Goal: Information Seeking & Learning: Learn about a topic

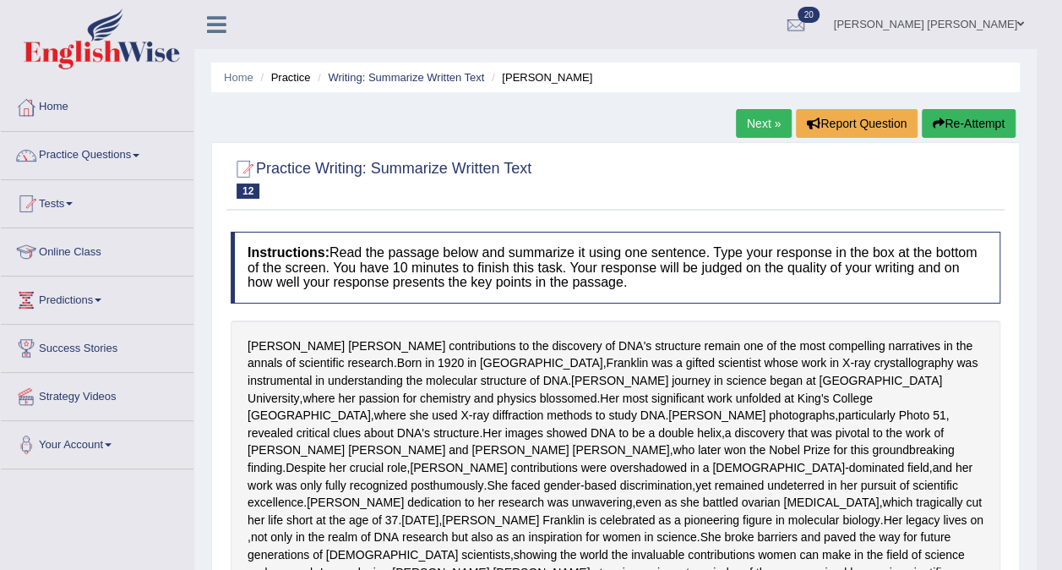
click at [970, 128] on button "Re-Attempt" at bounding box center [969, 123] width 94 height 29
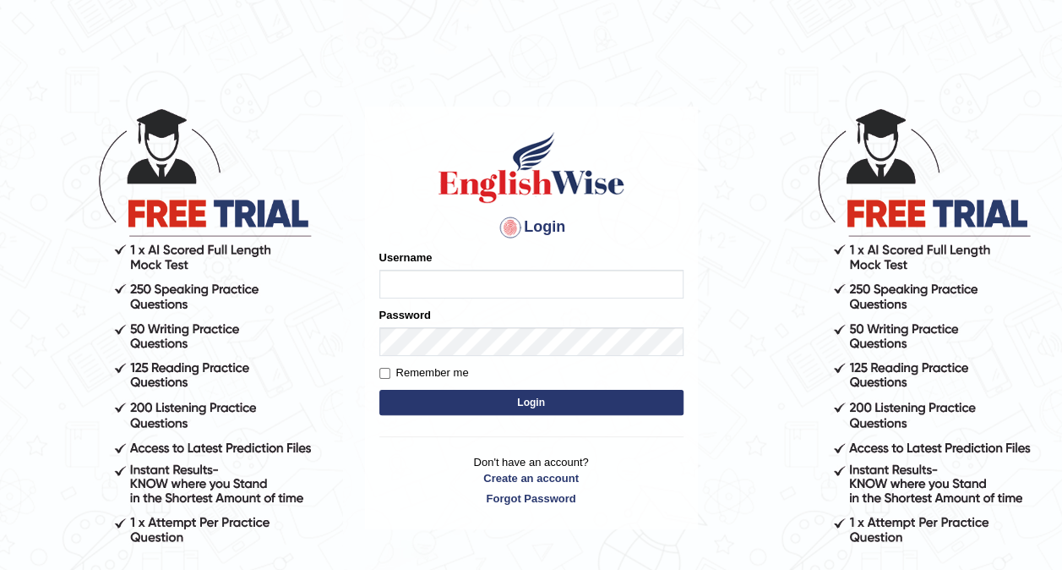
type input "Ellaine_9"
click at [532, 395] on button "Login" at bounding box center [531, 402] width 304 height 25
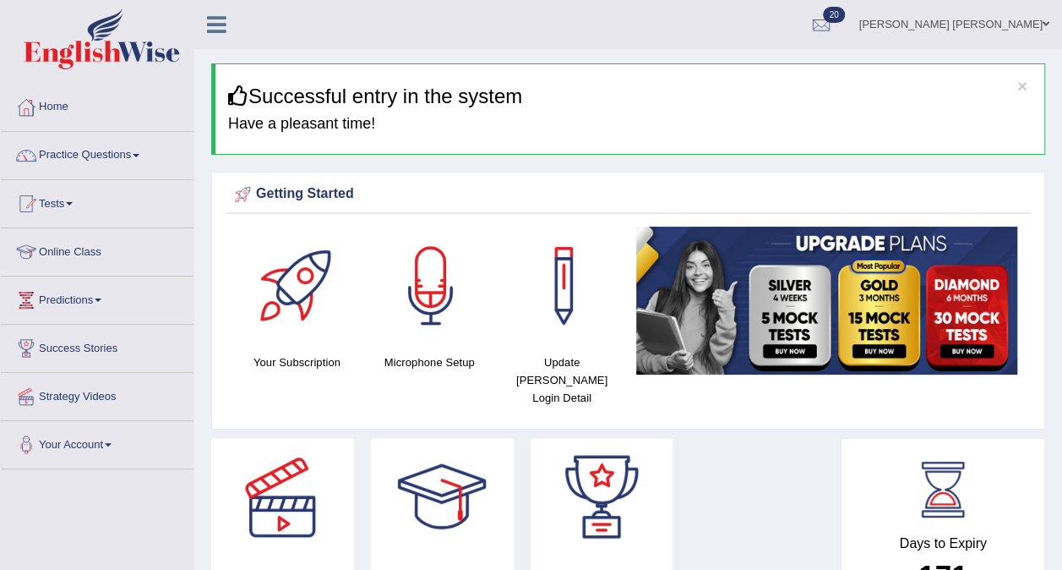
click at [84, 156] on link "Practice Questions" at bounding box center [97, 153] width 193 height 42
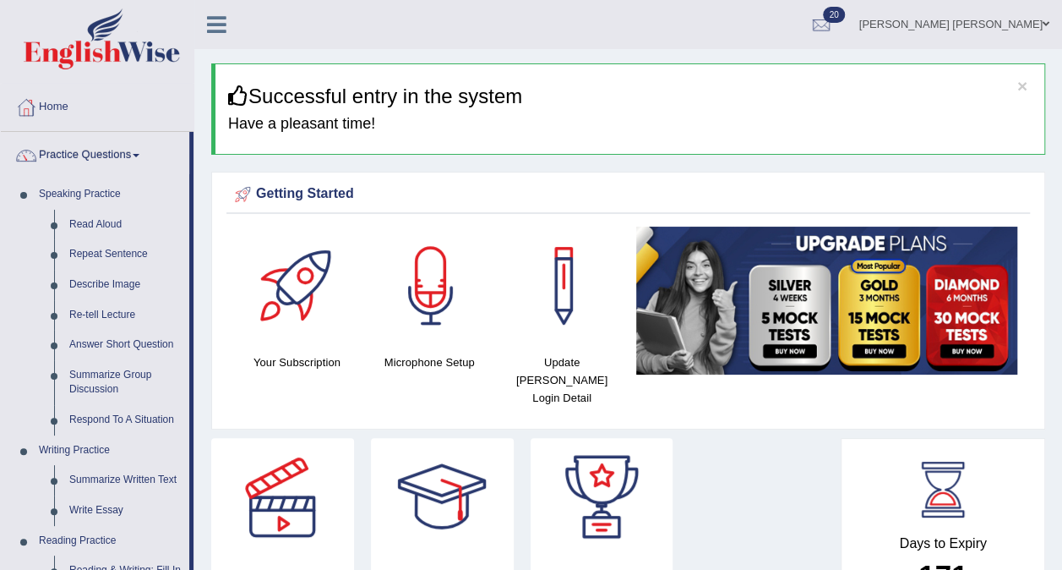
click at [88, 289] on link "Describe Image" at bounding box center [126, 285] width 128 height 30
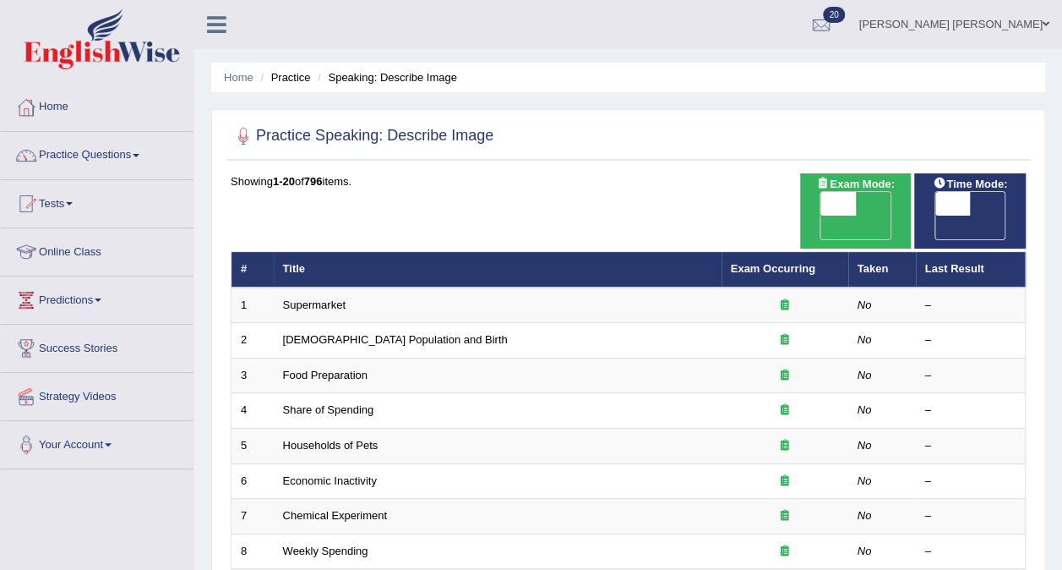
click at [297, 298] on link "Supermarket" at bounding box center [314, 304] width 63 height 13
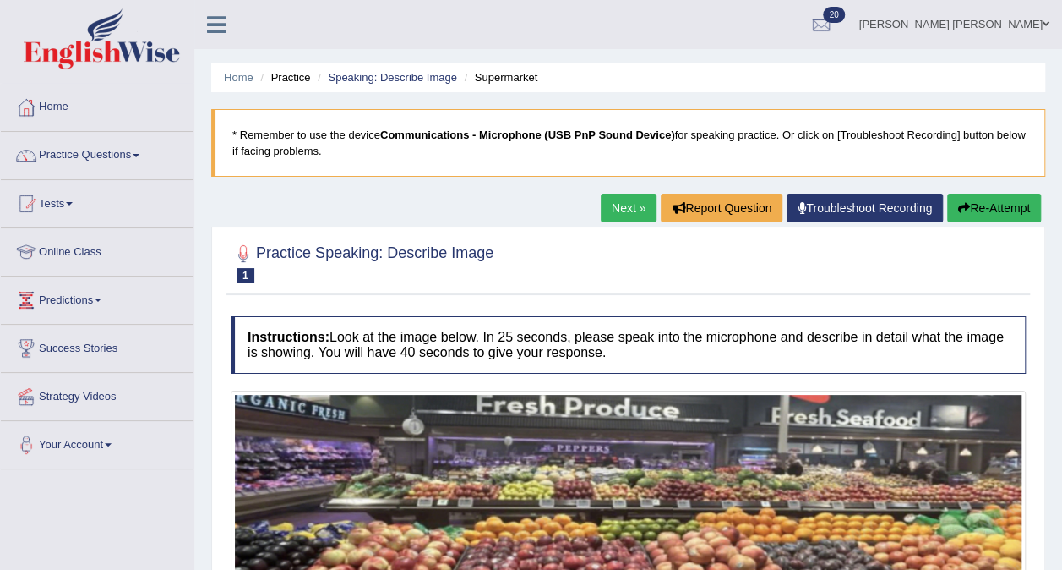
click at [409, 78] on link "Speaking: Describe Image" at bounding box center [392, 77] width 128 height 13
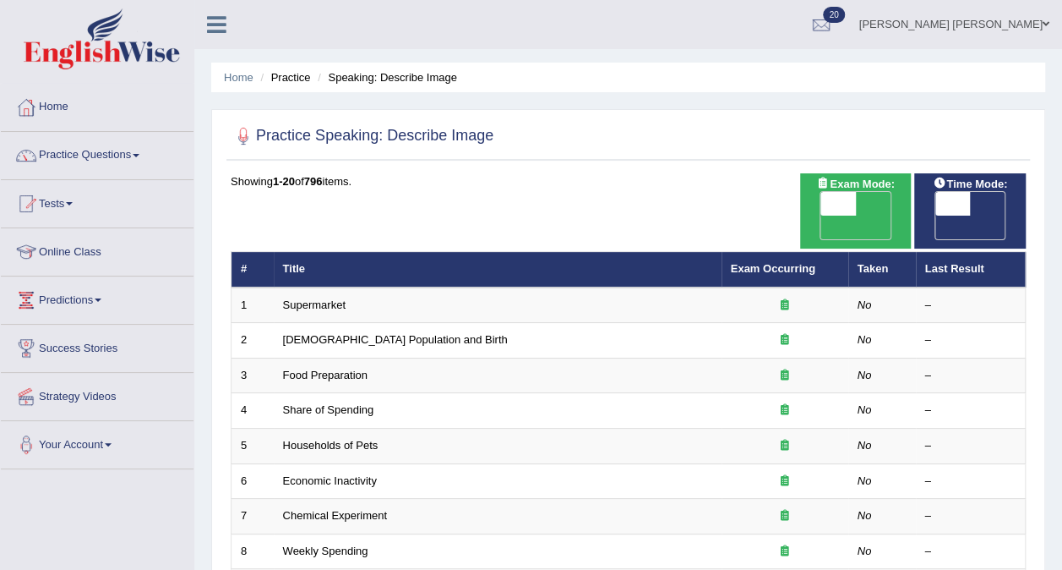
click at [379, 333] on link "[DEMOGRAPHIC_DATA] Population and Birth" at bounding box center [395, 339] width 225 height 13
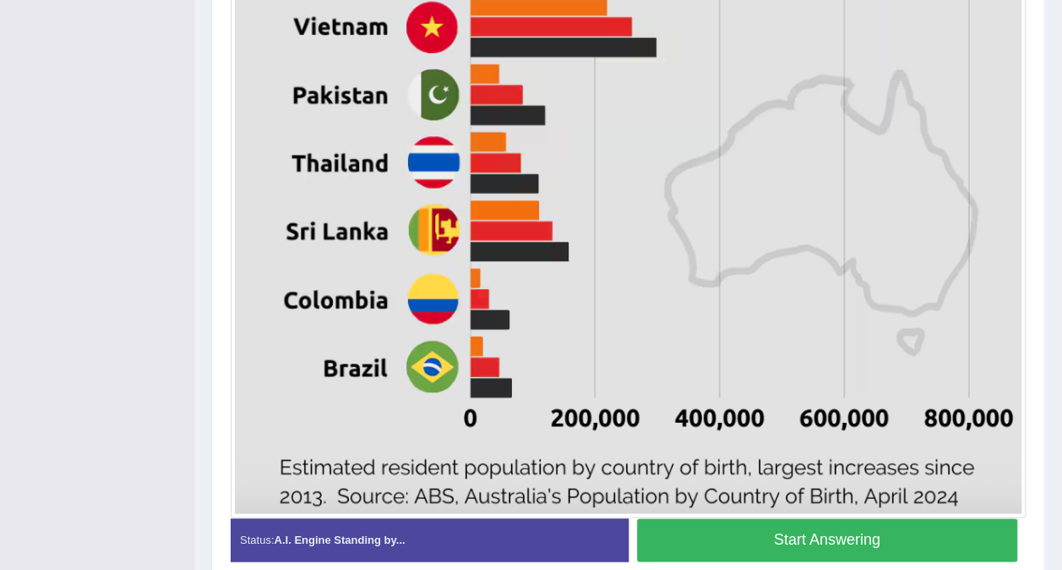
scroll to position [960, 0]
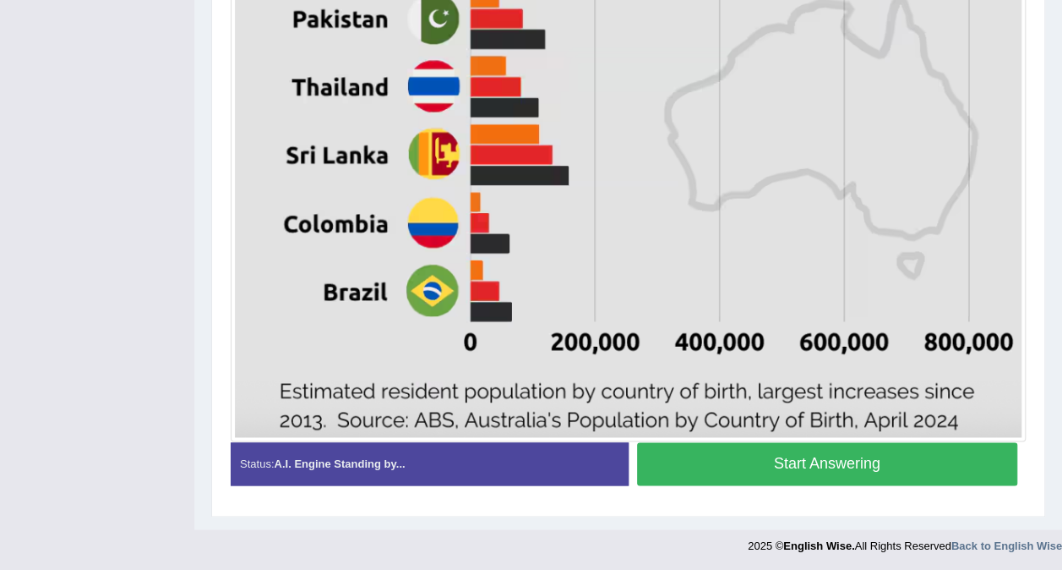
click at [943, 465] on button "Start Answering" at bounding box center [827, 463] width 381 height 43
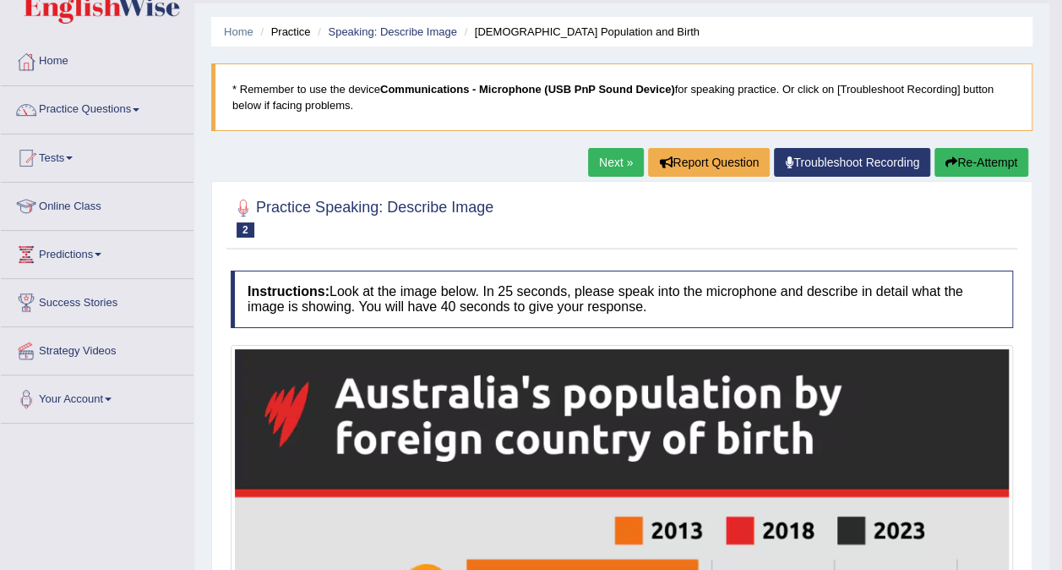
scroll to position [0, 0]
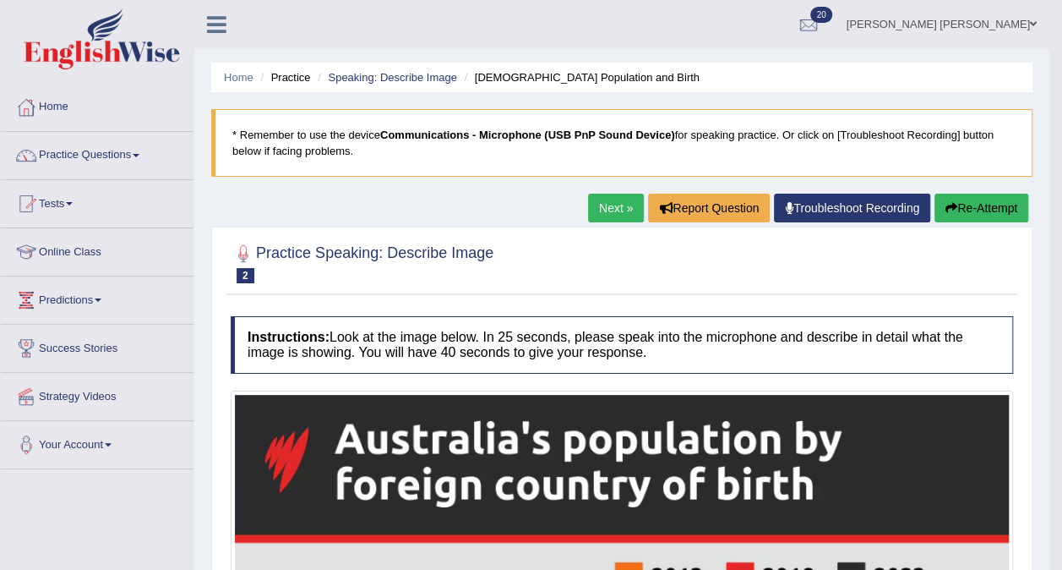
click at [384, 80] on link "Speaking: Describe Image" at bounding box center [392, 77] width 128 height 13
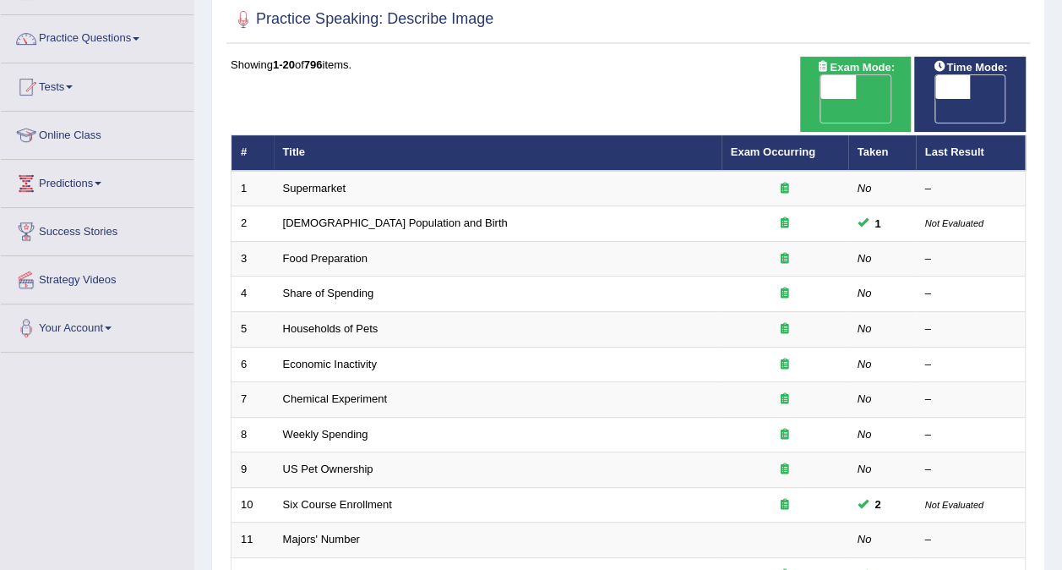
scroll to position [113, 0]
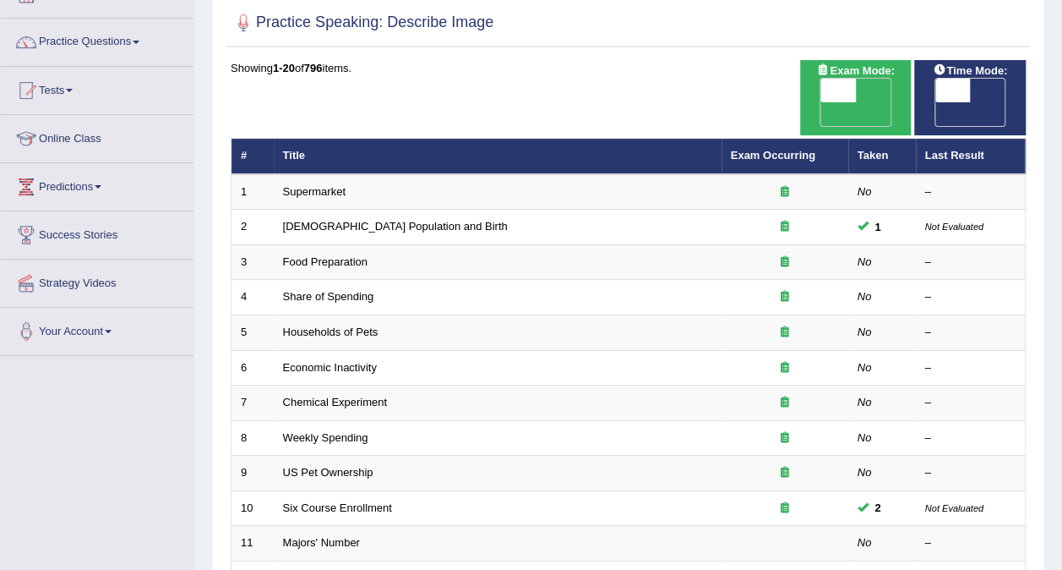
click at [319, 255] on link "Food Preparation" at bounding box center [325, 261] width 85 height 13
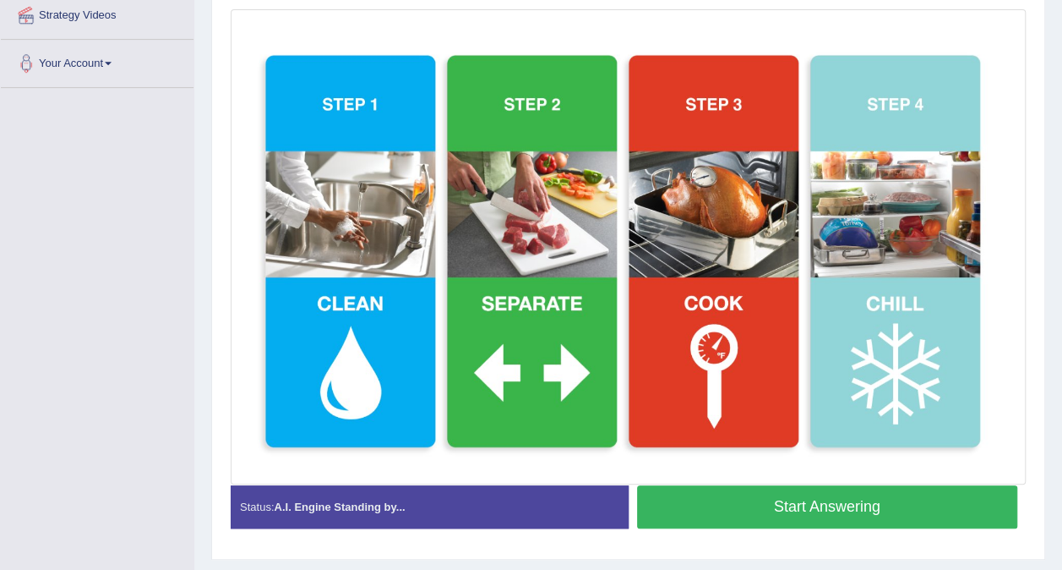
scroll to position [392, 0]
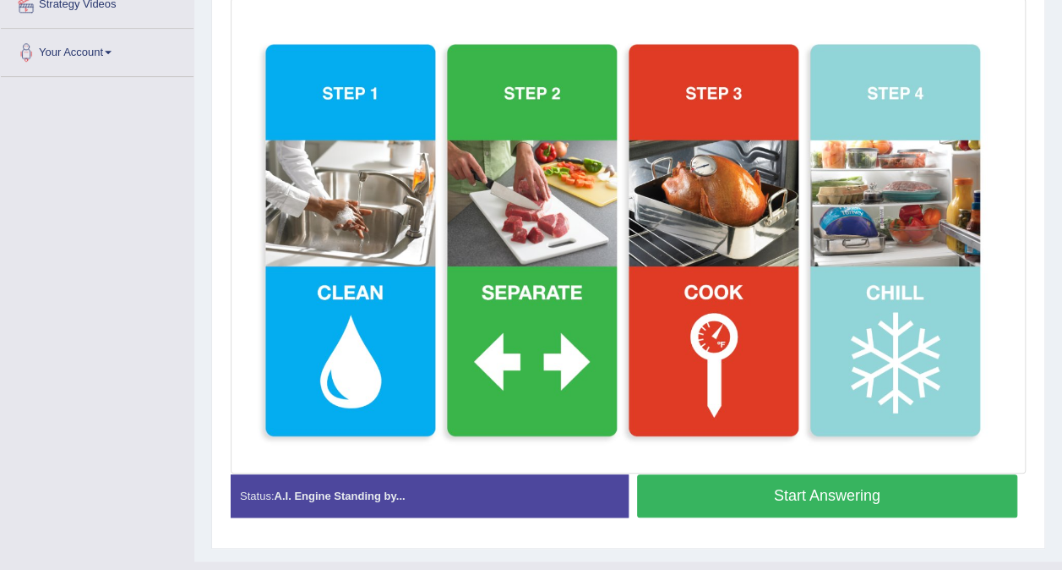
click at [742, 500] on button "Start Answering" at bounding box center [827, 495] width 381 height 43
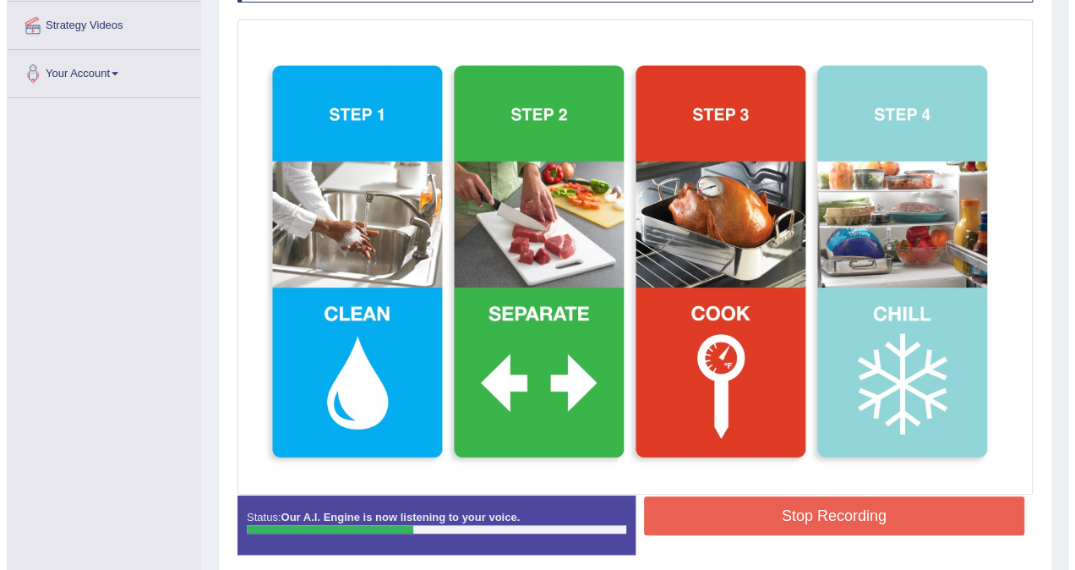
scroll to position [386, 0]
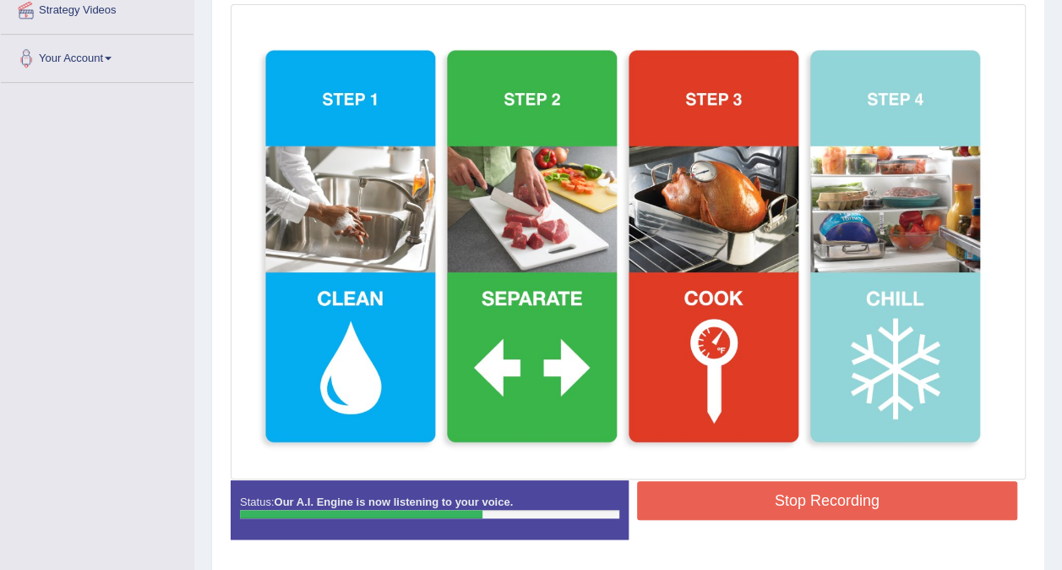
click at [781, 515] on button "Stop Recording" at bounding box center [827, 500] width 381 height 39
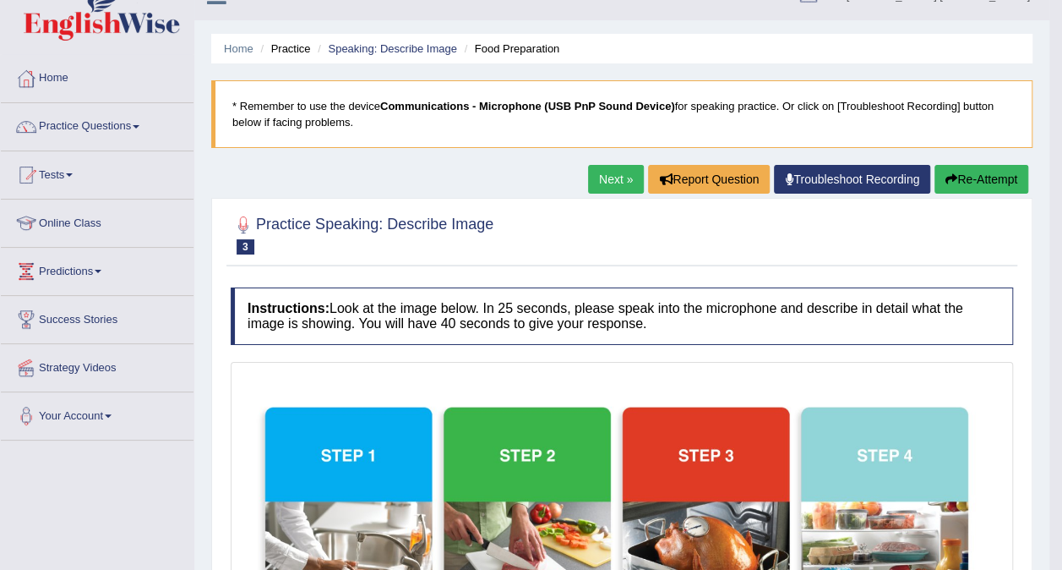
scroll to position [0, 0]
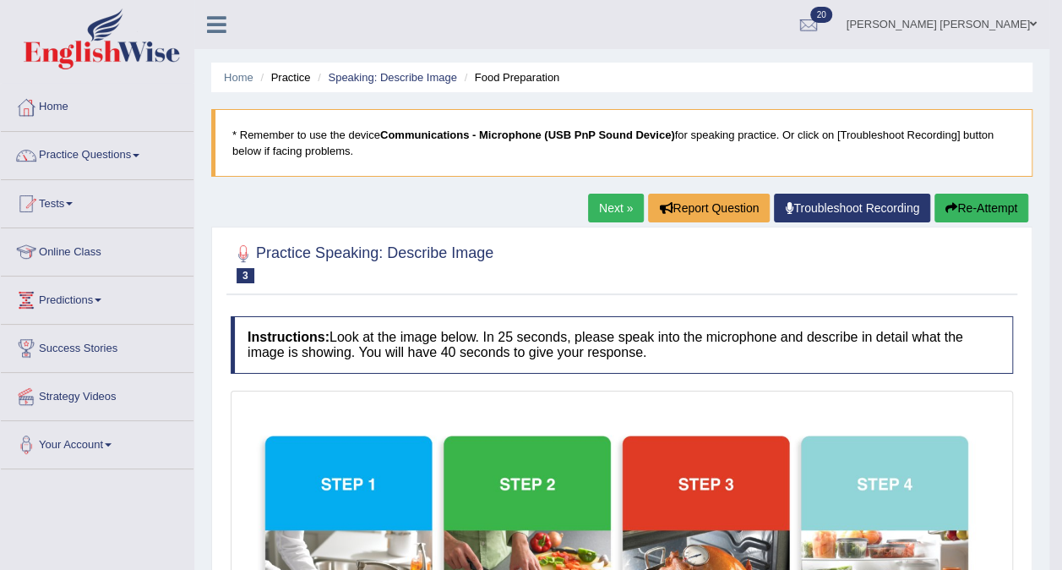
click at [409, 80] on link "Speaking: Describe Image" at bounding box center [392, 77] width 128 height 13
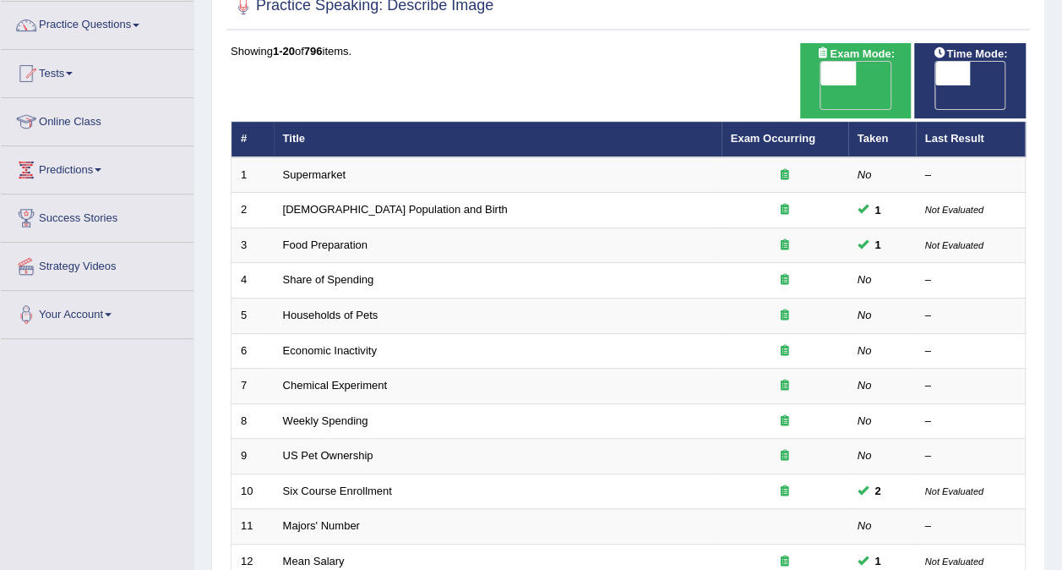
scroll to position [172, 0]
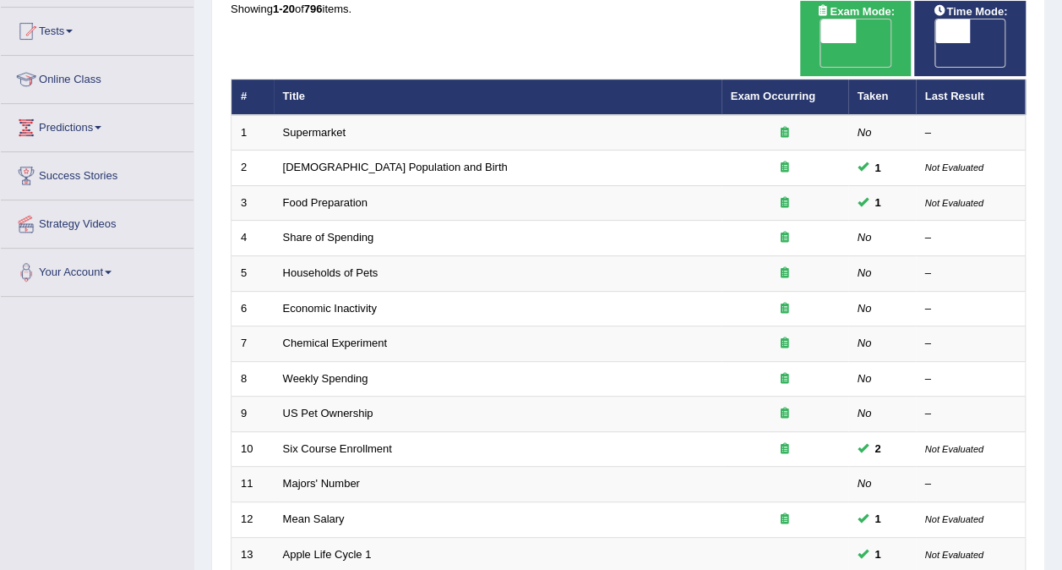
click at [311, 231] on link "Share of Spending" at bounding box center [328, 237] width 91 height 13
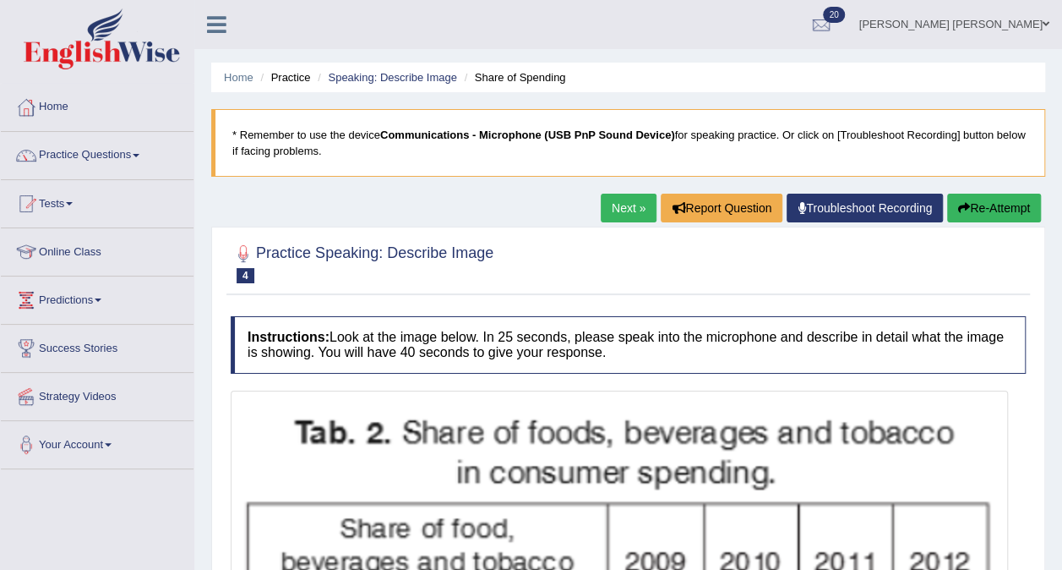
click at [372, 79] on link "Speaking: Describe Image" at bounding box center [392, 77] width 128 height 13
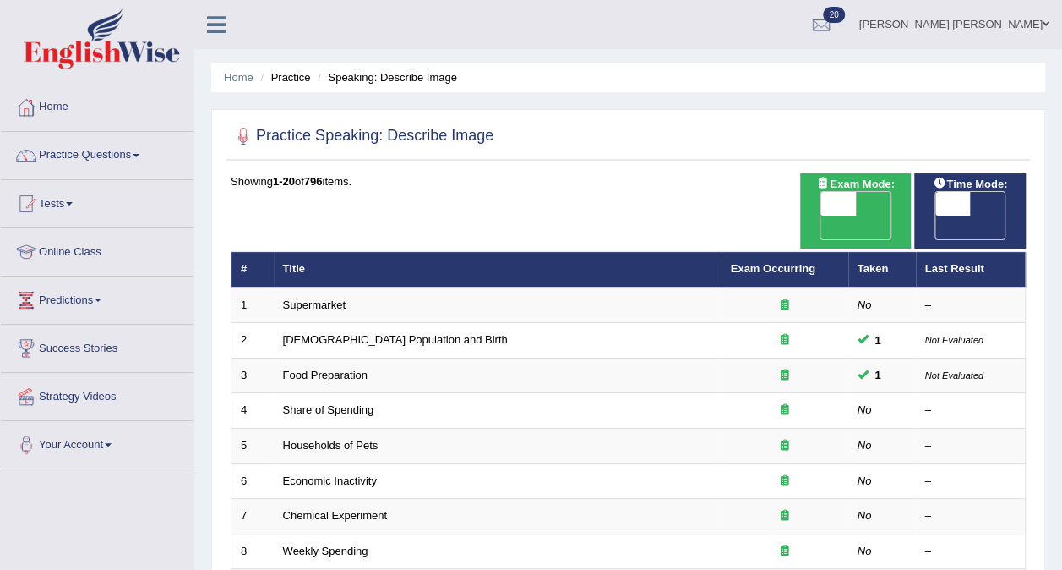
click at [66, 154] on link "Practice Questions" at bounding box center [97, 153] width 193 height 42
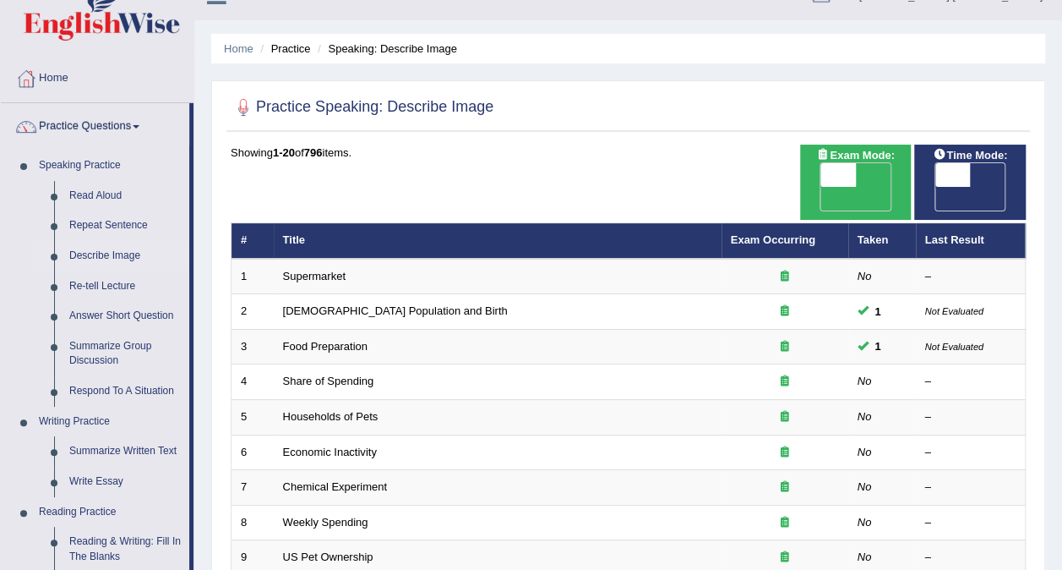
scroll to position [46, 0]
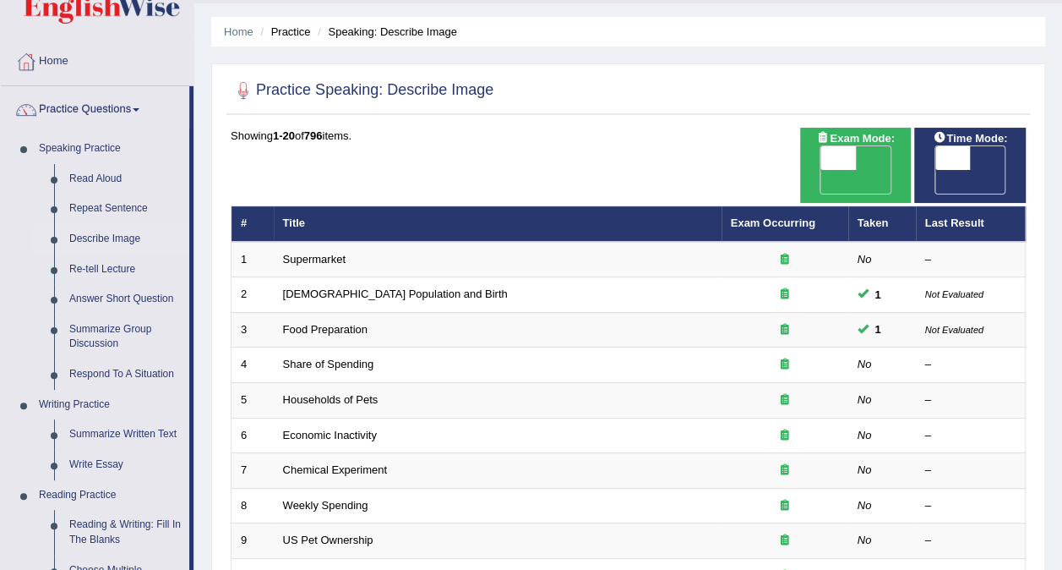
click at [90, 374] on link "Respond To A Situation" at bounding box center [126, 374] width 128 height 30
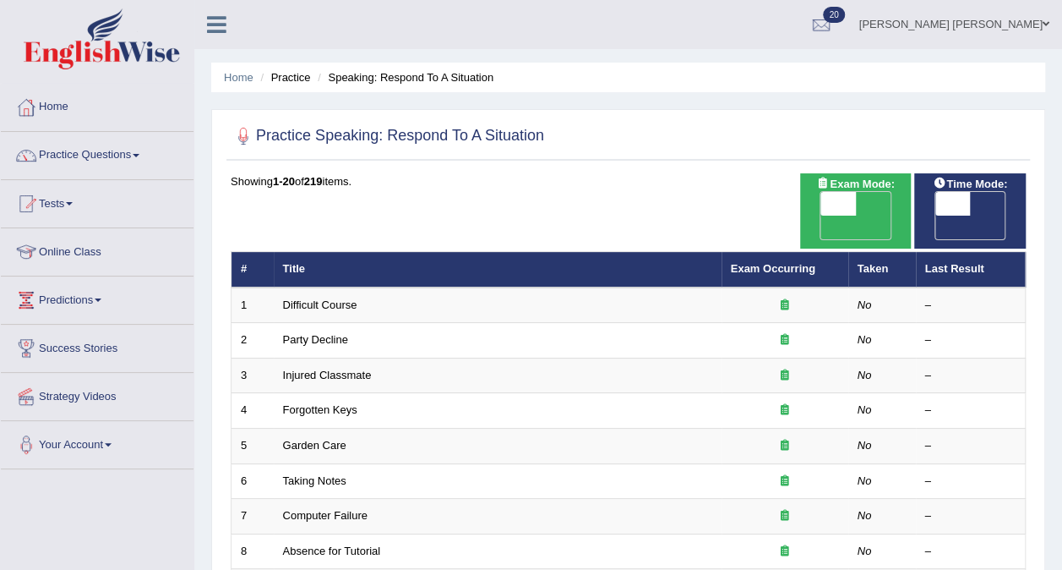
click at [323, 298] on link "Difficult Course" at bounding box center [320, 304] width 74 height 13
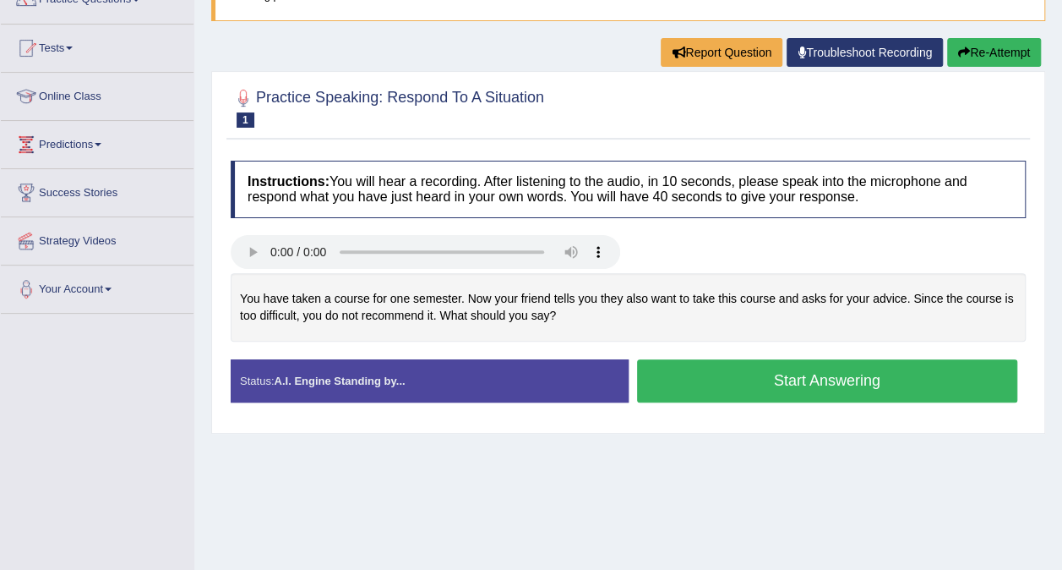
scroll to position [158, 0]
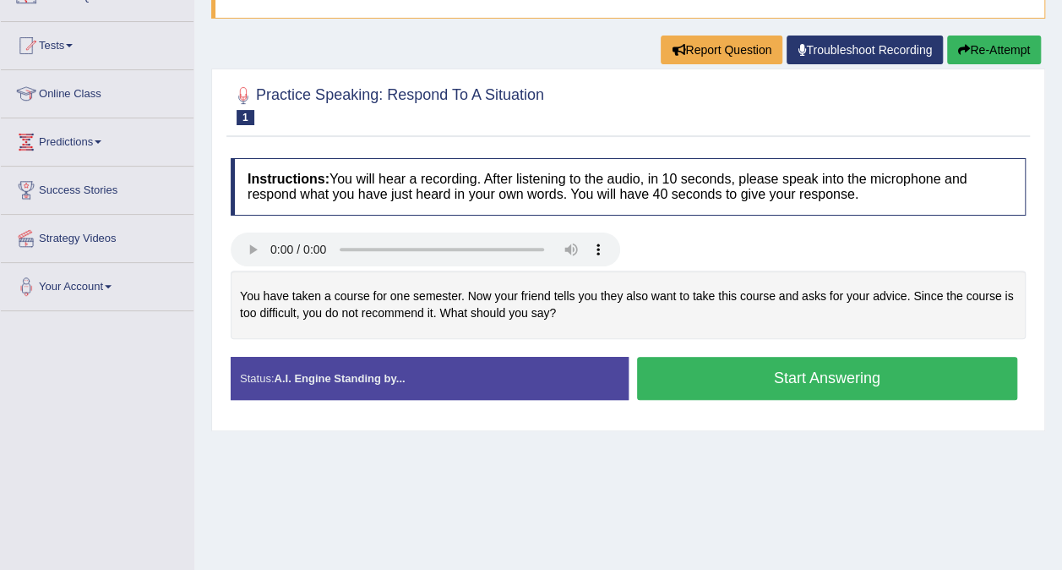
click at [730, 384] on button "Start Answering" at bounding box center [827, 378] width 381 height 43
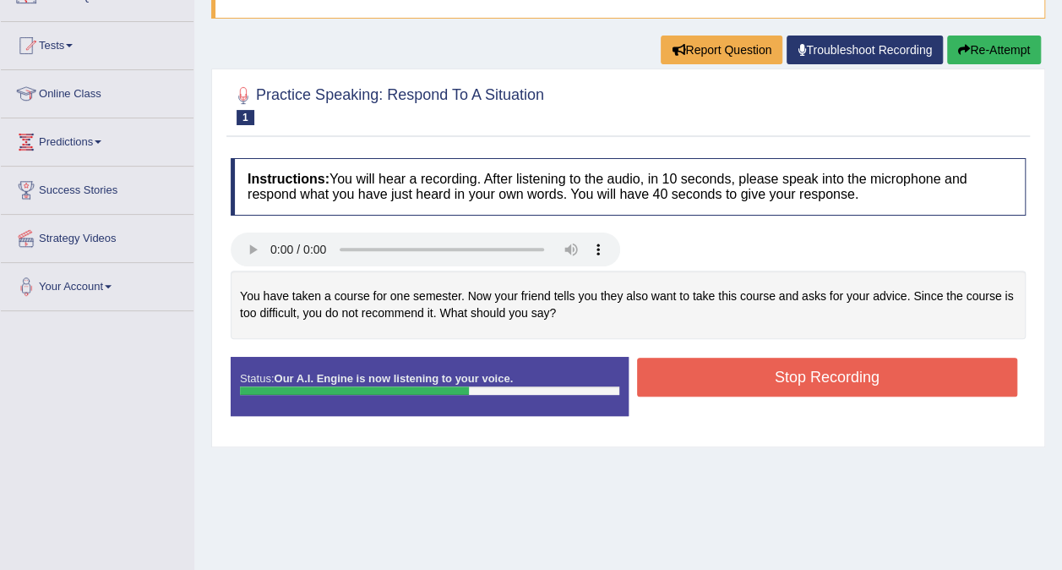
click at [755, 388] on button "Stop Recording" at bounding box center [827, 376] width 381 height 39
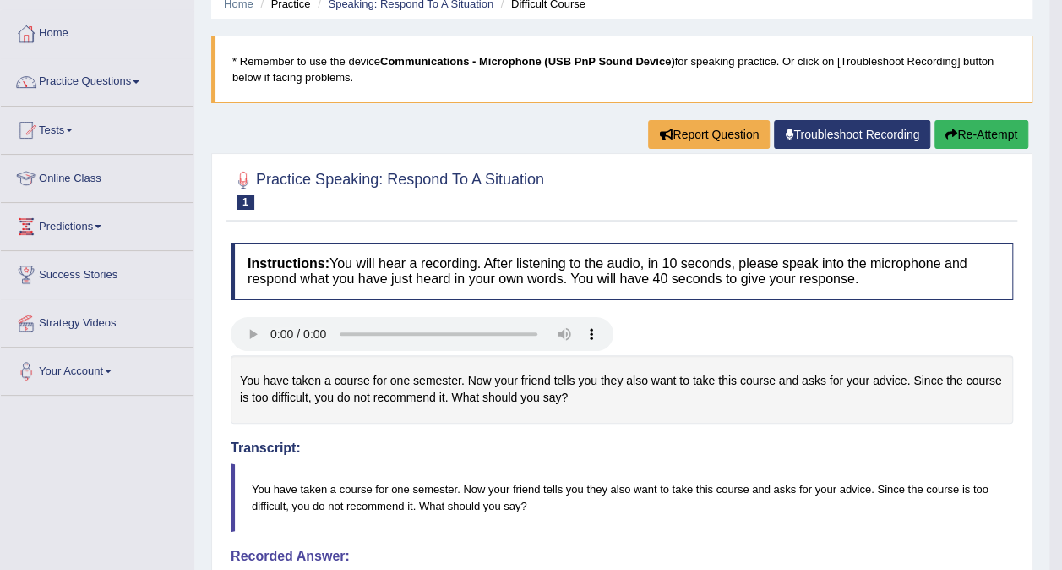
scroll to position [0, 0]
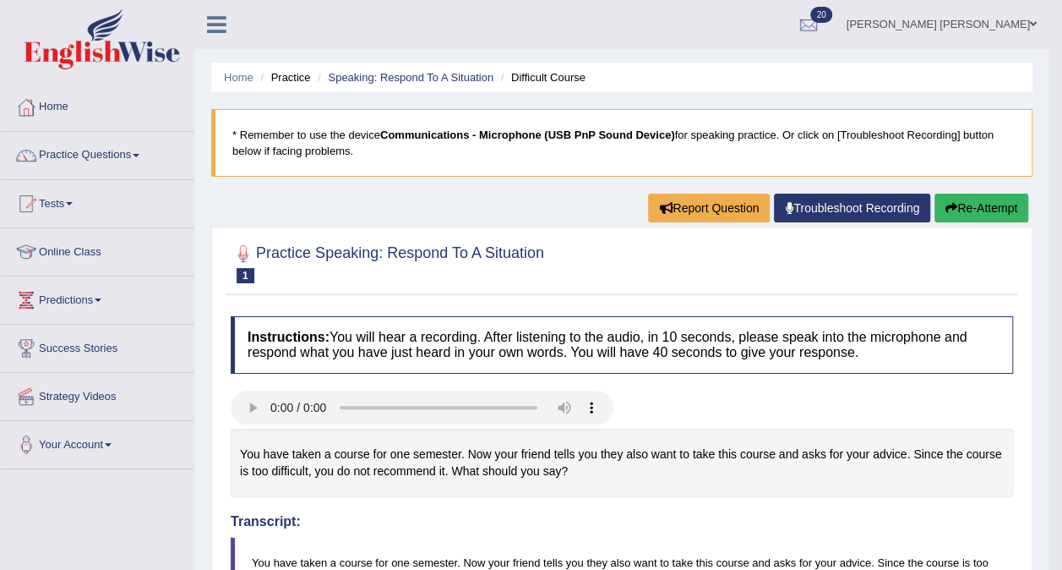
click at [54, 155] on link "Practice Questions" at bounding box center [97, 153] width 193 height 42
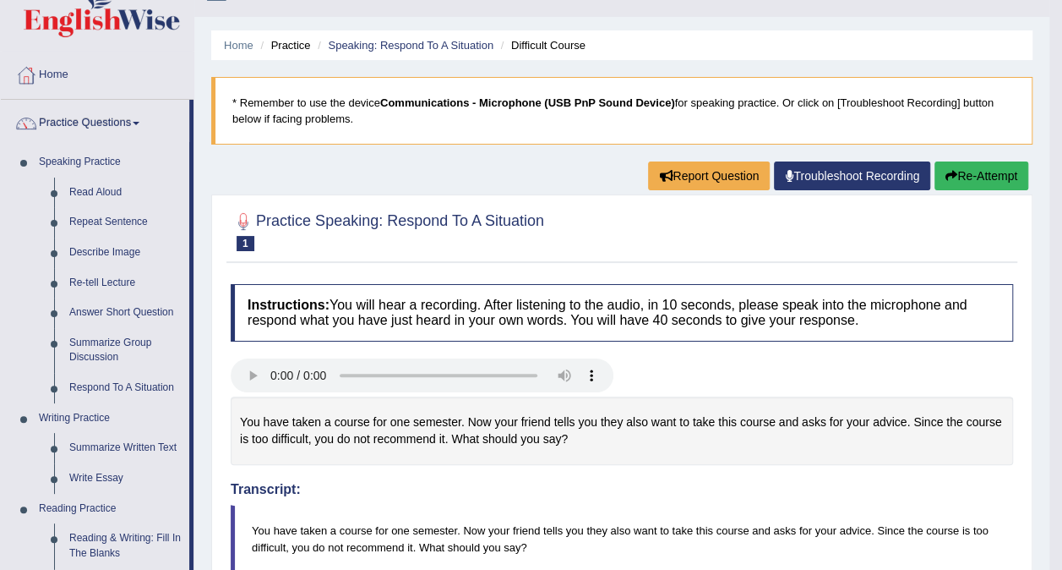
scroll to position [39, 0]
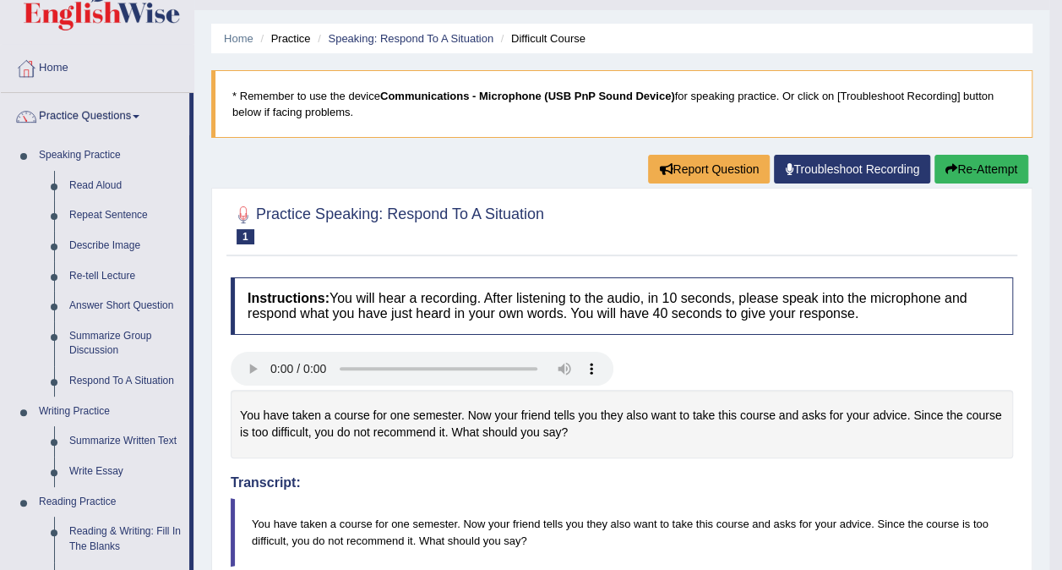
click at [79, 189] on link "Read Aloud" at bounding box center [126, 186] width 128 height 30
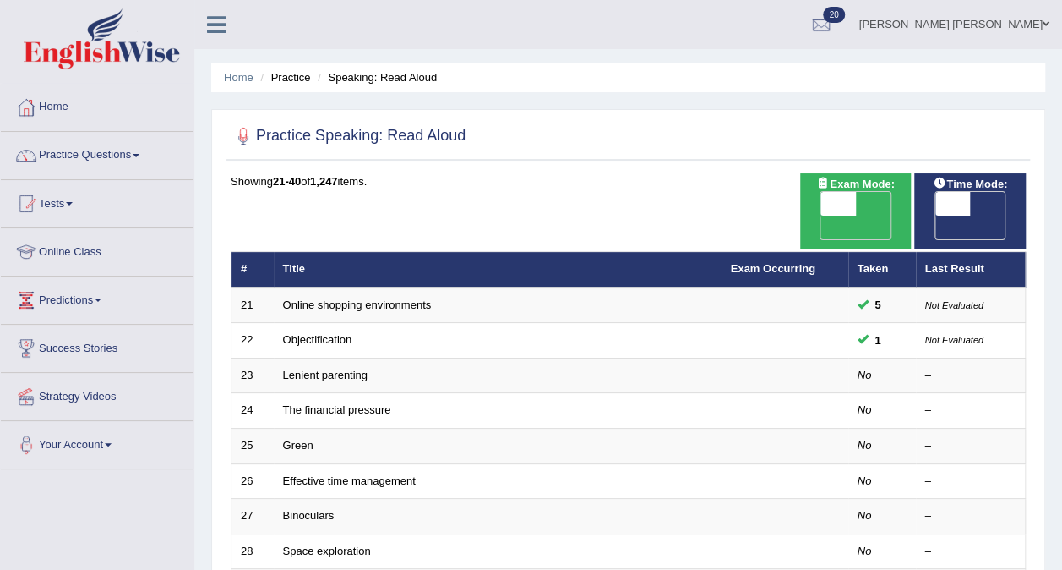
click at [289, 368] on link "Lenient parenting" at bounding box center [325, 374] width 85 height 13
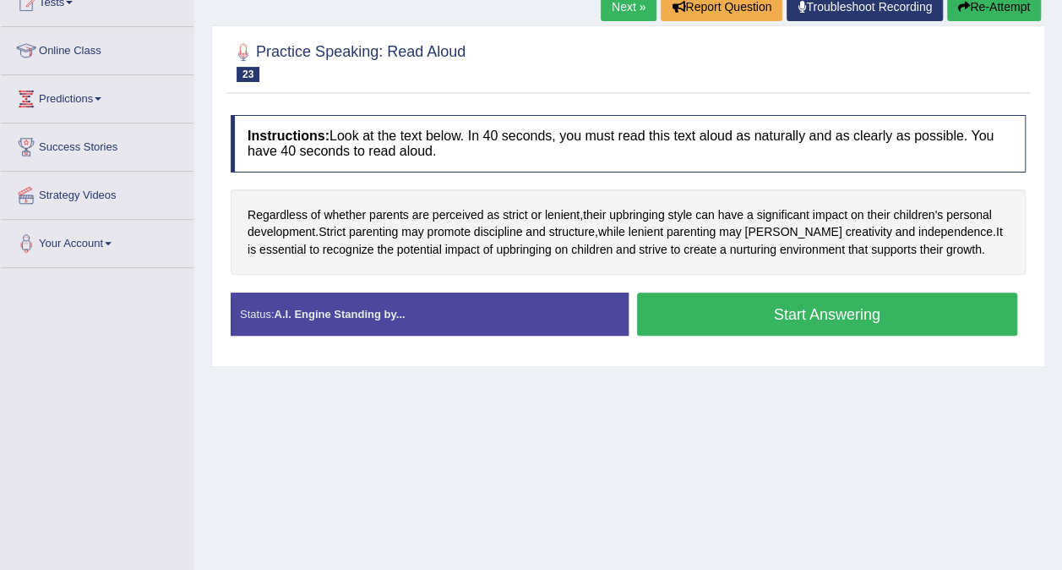
scroll to position [203, 0]
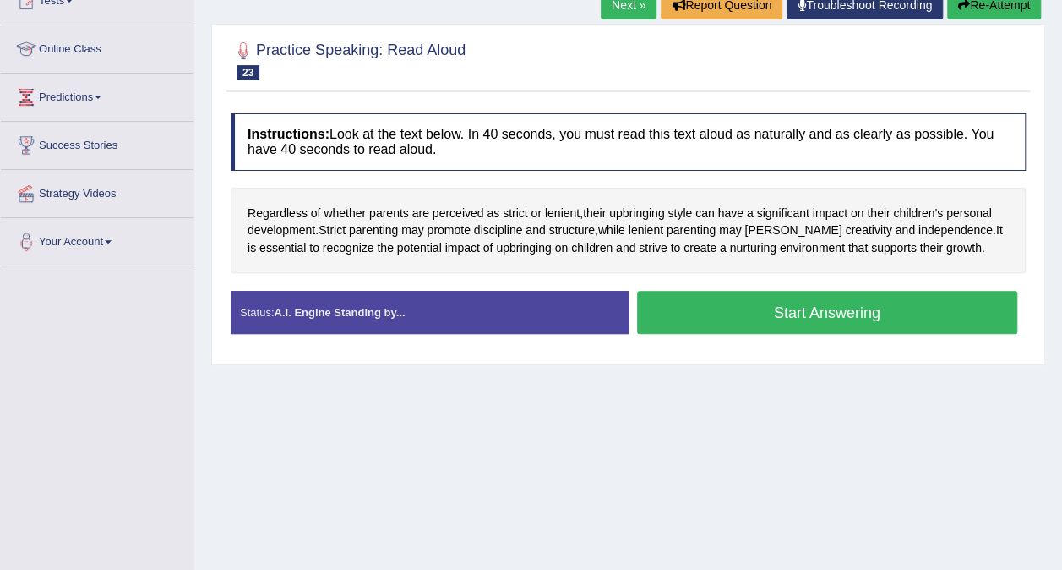
click at [768, 338] on div "Stop Recording" at bounding box center [828, 338] width 398 height 1
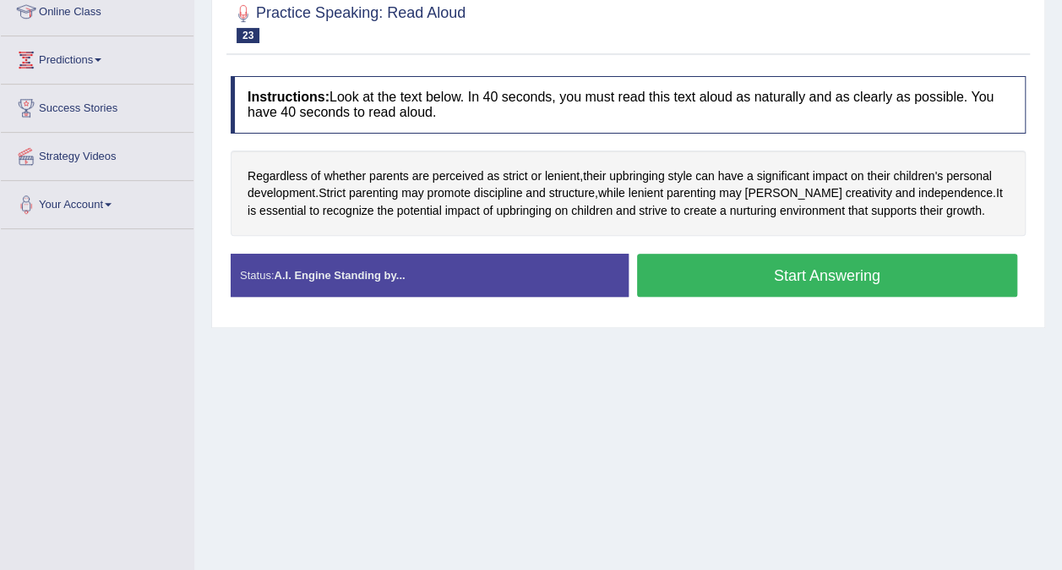
scroll to position [247, 0]
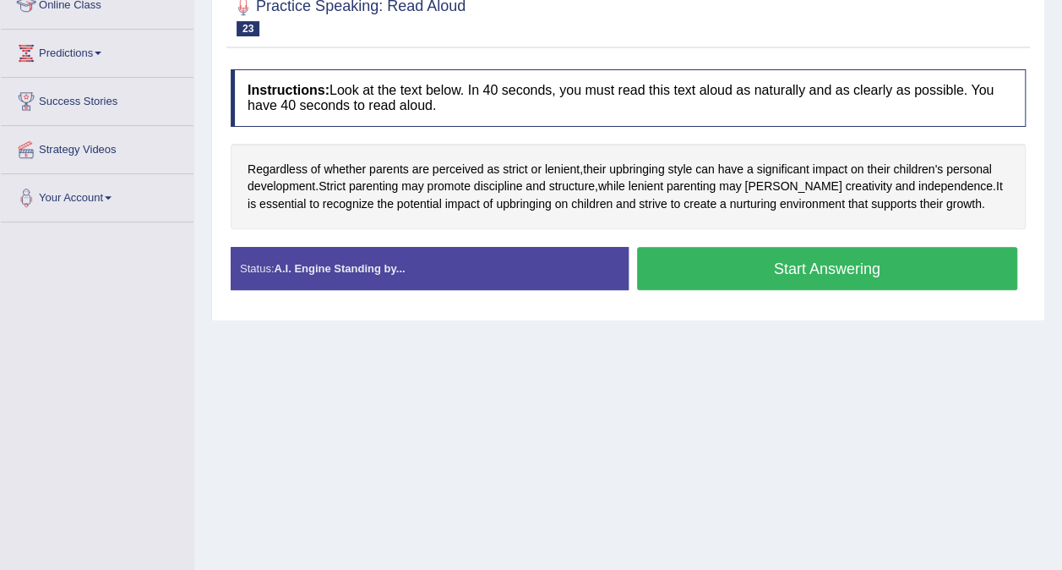
click at [695, 258] on button "Start Answering" at bounding box center [827, 268] width 381 height 43
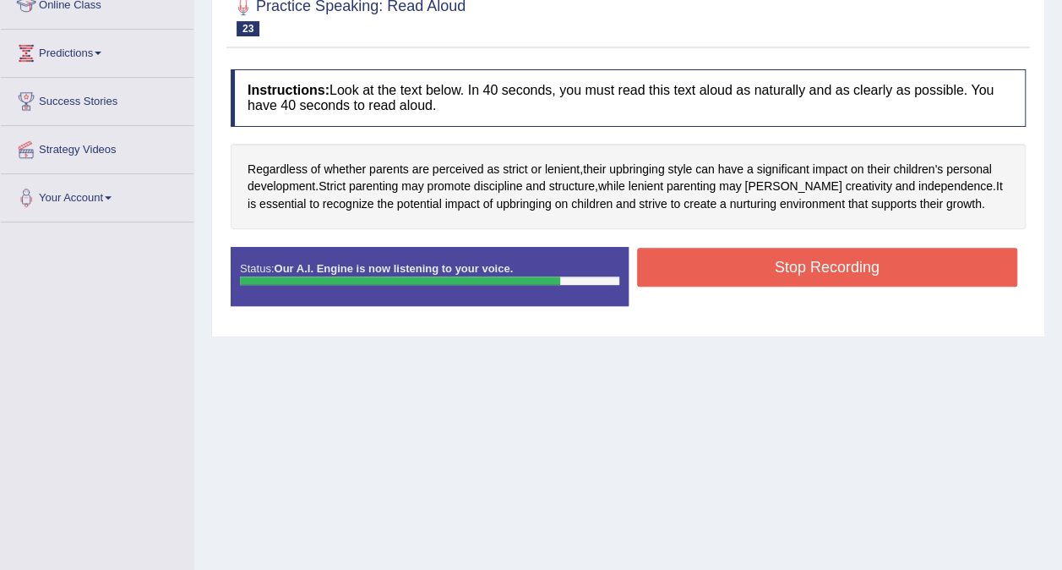
click at [782, 273] on button "Stop Recording" at bounding box center [827, 267] width 381 height 39
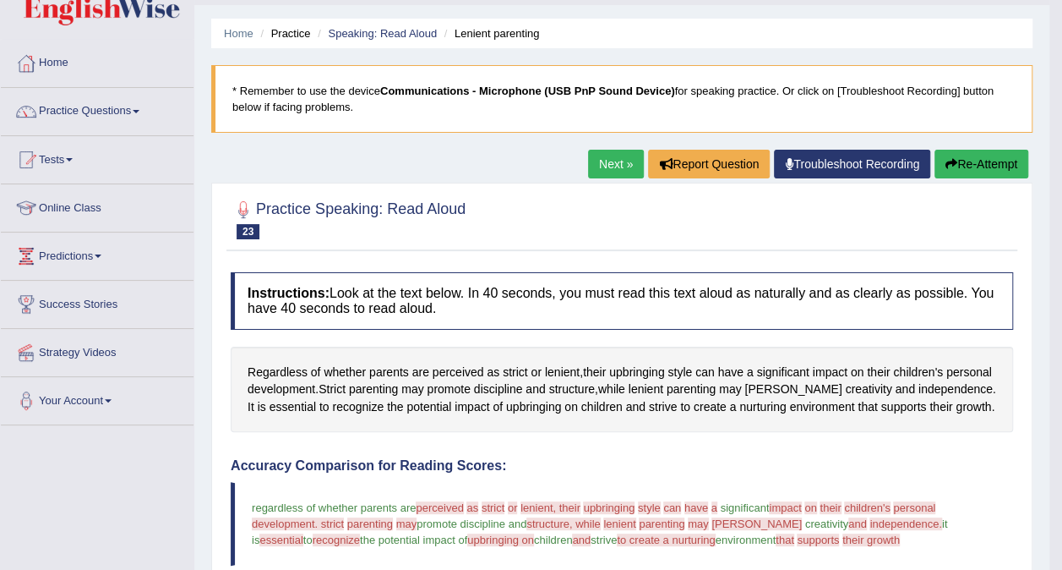
scroll to position [41, 0]
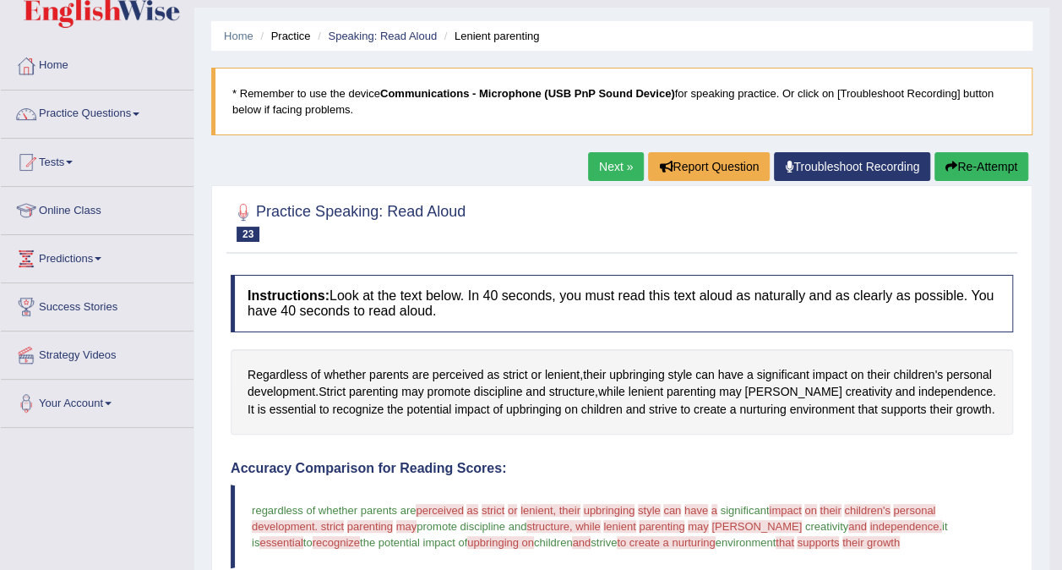
click at [378, 39] on link "Speaking: Read Aloud" at bounding box center [382, 36] width 109 height 13
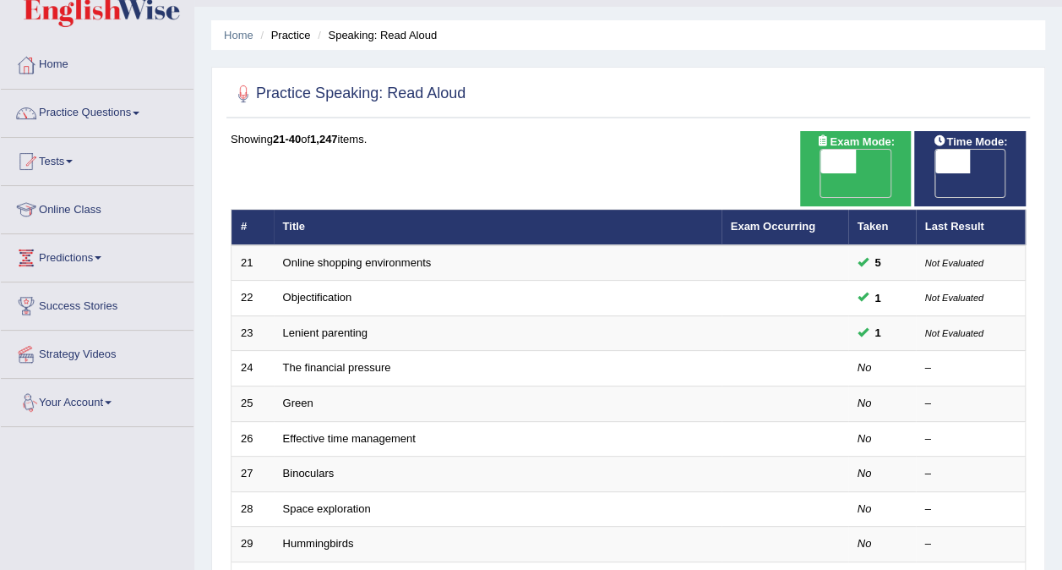
scroll to position [46, 0]
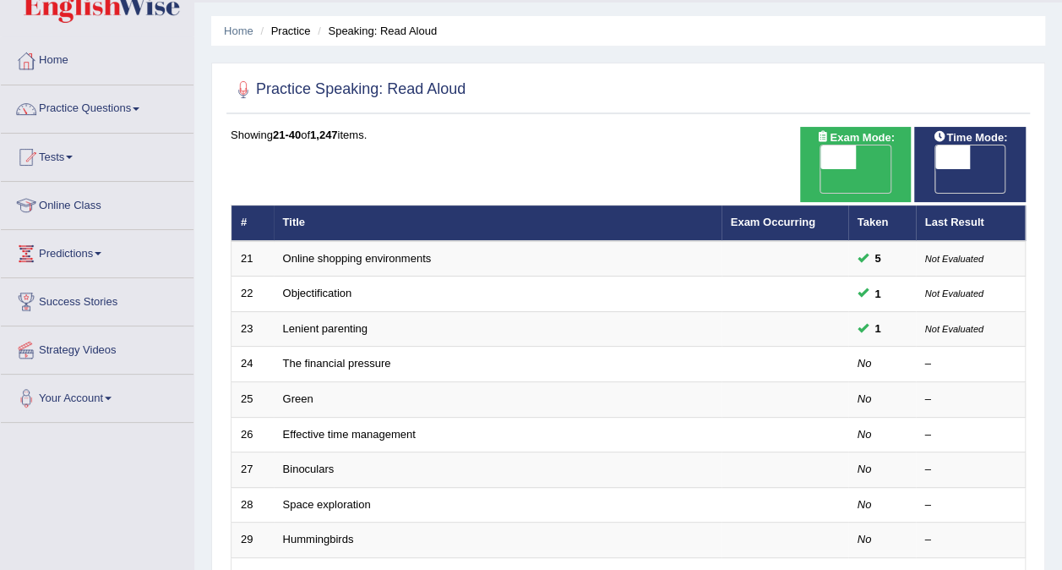
click at [330, 357] on link "The financial pressure" at bounding box center [337, 363] width 108 height 13
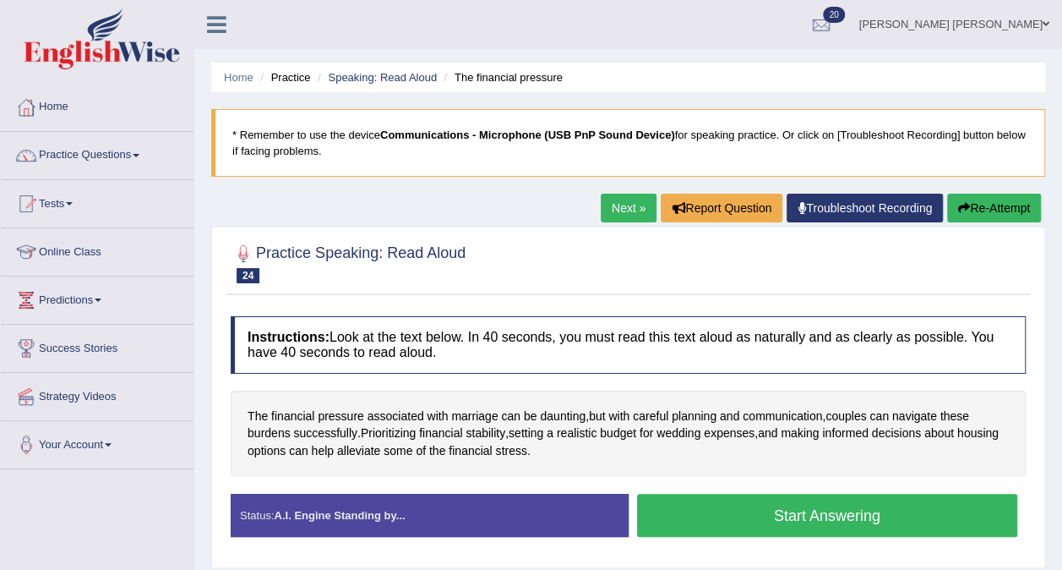
click at [946, 513] on button "Start Answering" at bounding box center [827, 515] width 381 height 43
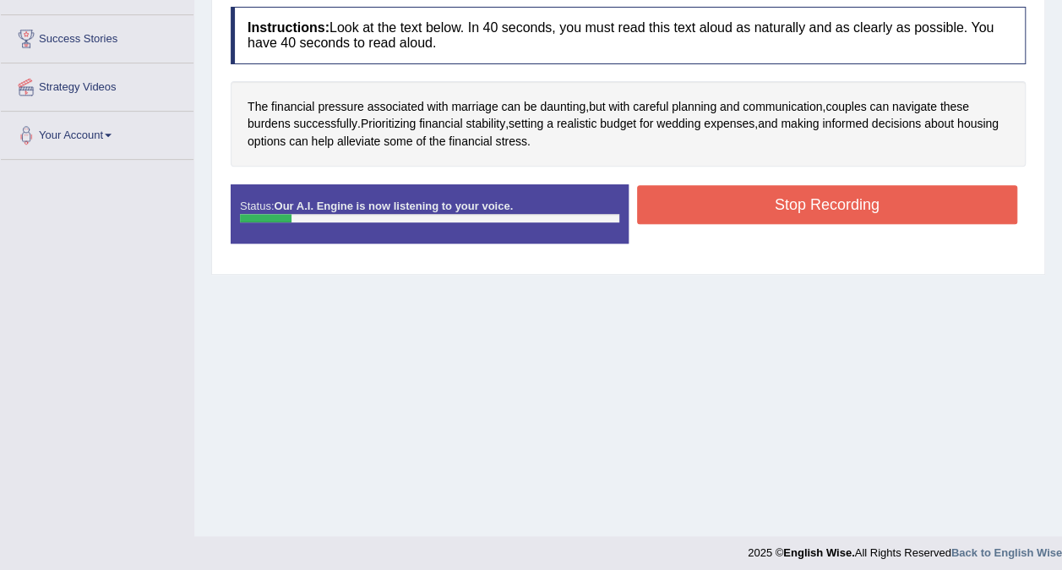
scroll to position [308, 0]
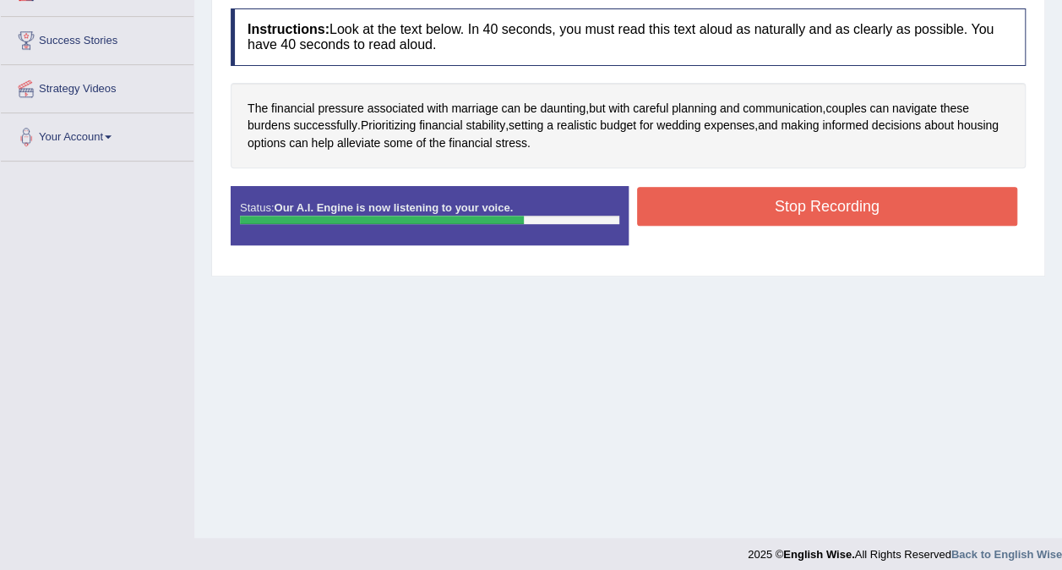
click at [937, 215] on button "Stop Recording" at bounding box center [827, 206] width 381 height 39
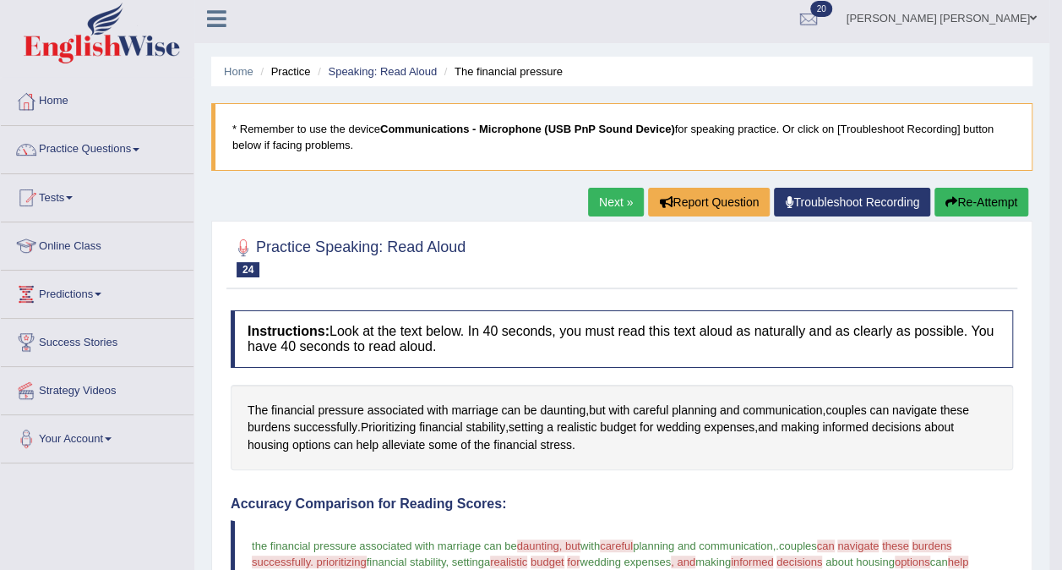
scroll to position [0, 0]
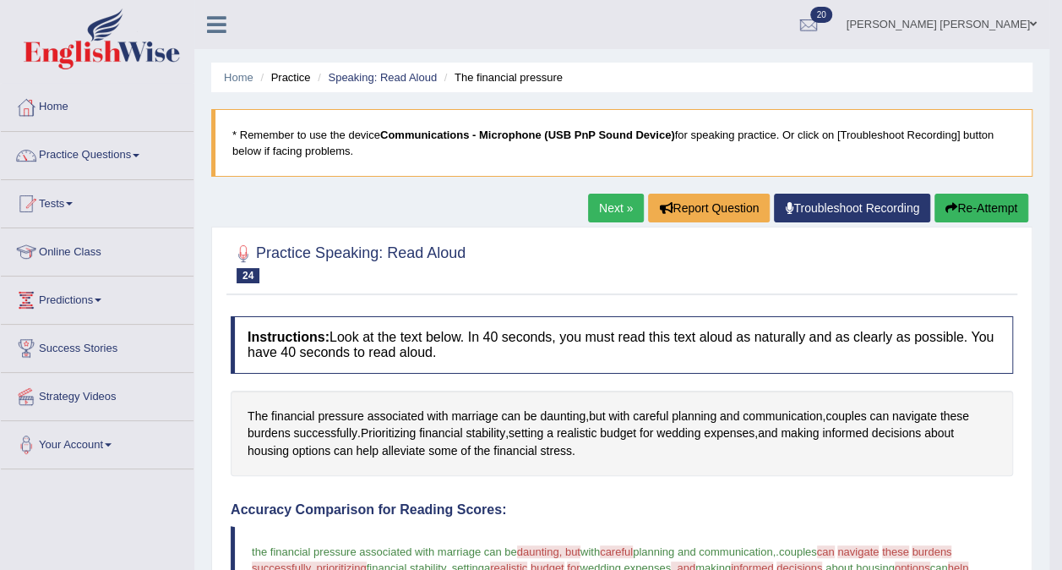
click at [387, 75] on link "Speaking: Read Aloud" at bounding box center [382, 77] width 109 height 13
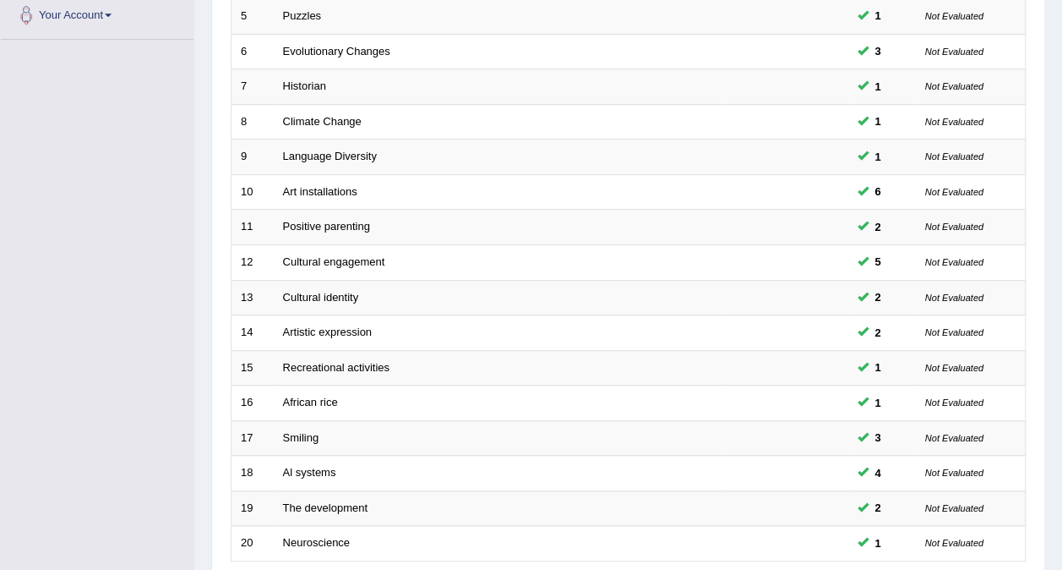
scroll to position [541, 0]
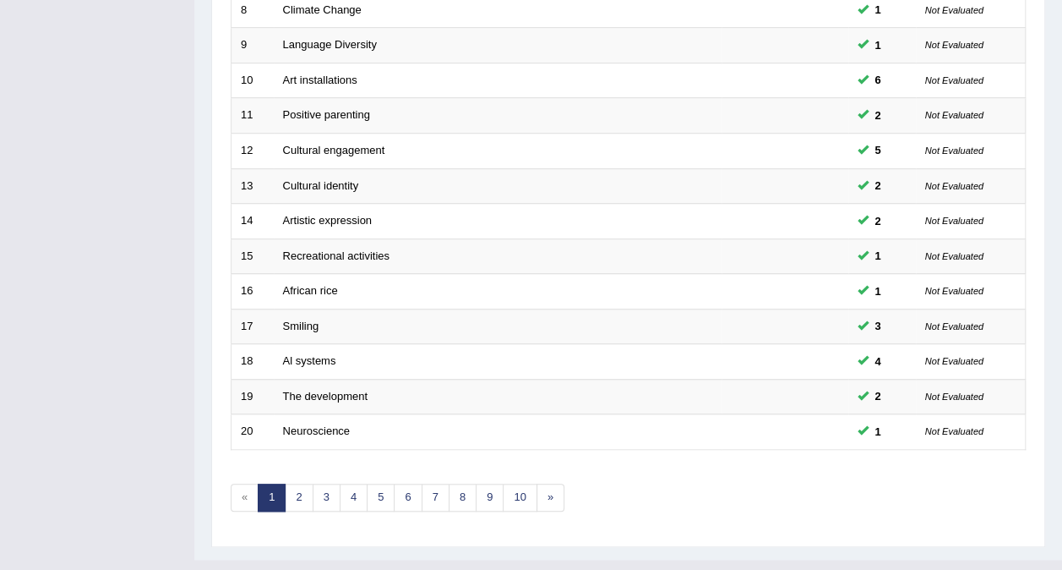
click at [1044, 132] on div "Practice Speaking: Read Aloud Time Mode: ON OFF Exam Mode: ON OFF Showing 1-20 …" at bounding box center [628, 57] width 834 height 979
click at [296, 483] on link "2" at bounding box center [299, 497] width 28 height 28
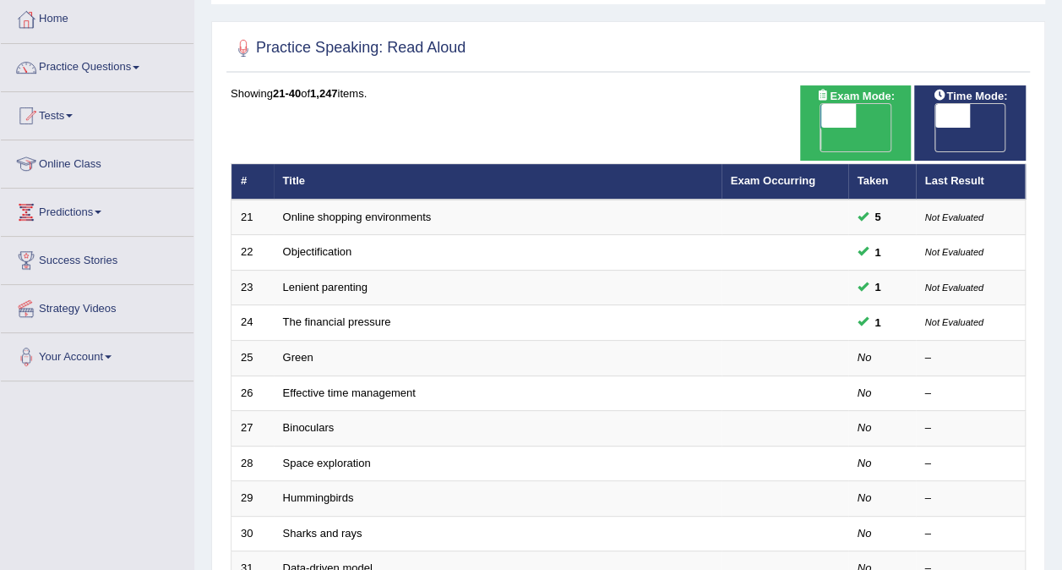
scroll to position [87, 0]
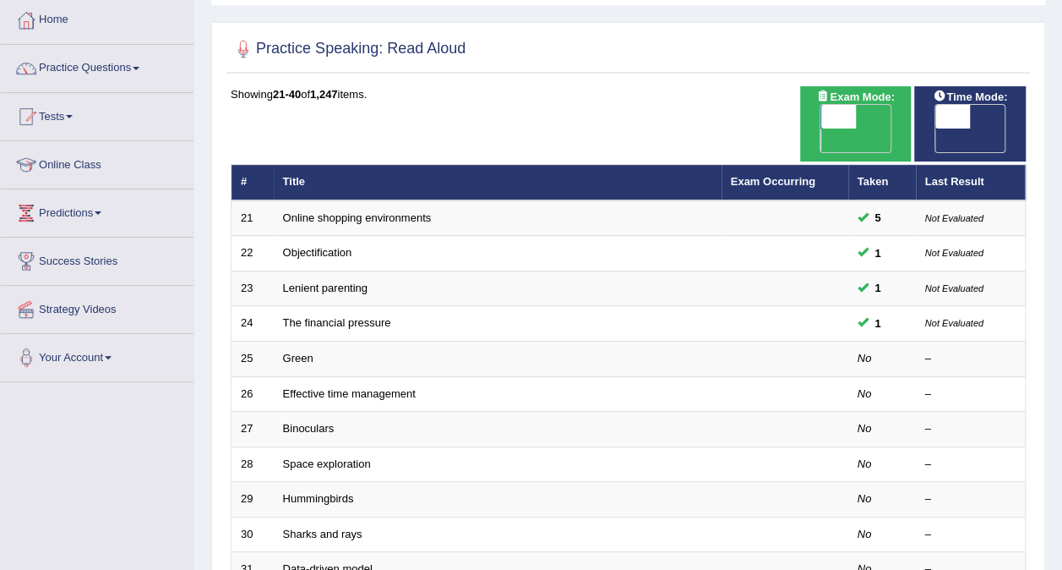
click at [285, 352] on link "Green" at bounding box center [298, 358] width 30 height 13
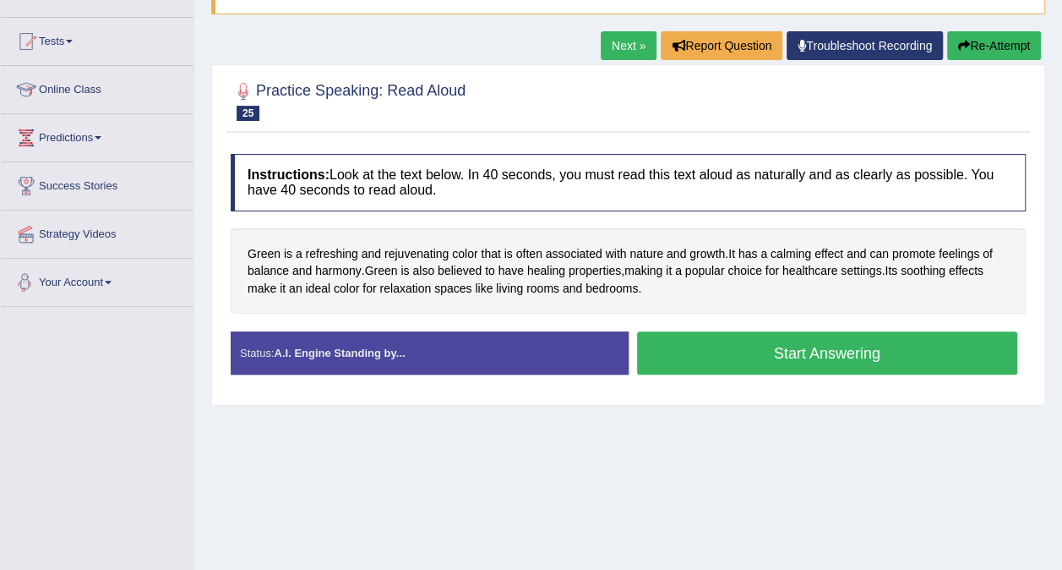
scroll to position [166, 0]
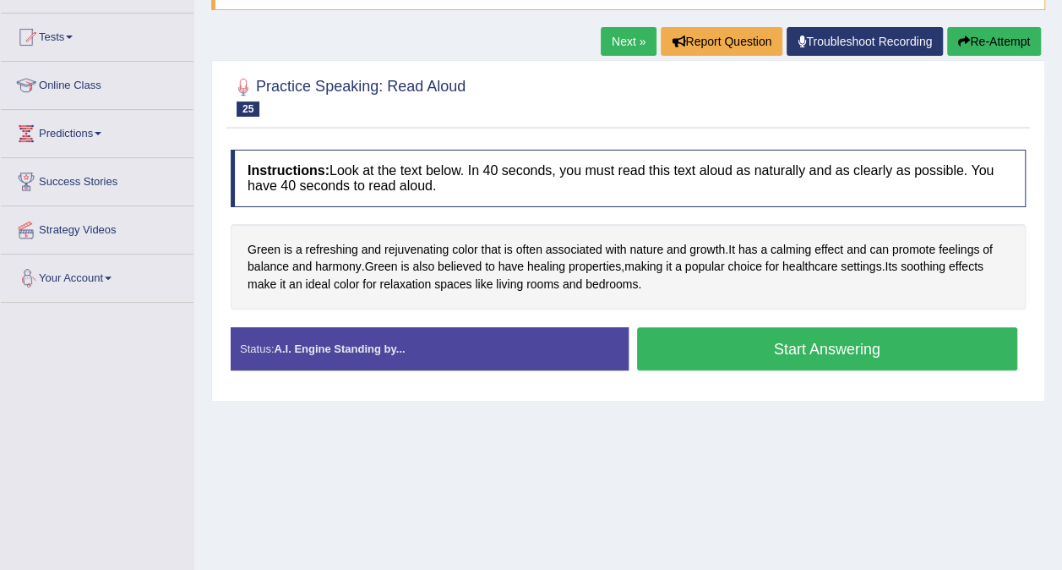
click at [952, 348] on button "Start Answering" at bounding box center [827, 348] width 381 height 43
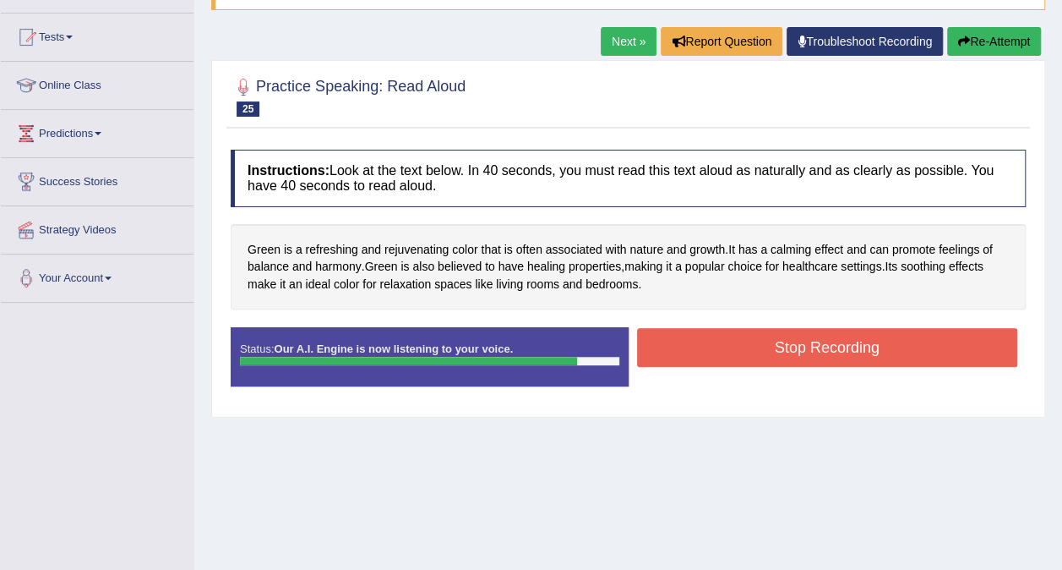
click at [919, 344] on button "Stop Recording" at bounding box center [827, 347] width 381 height 39
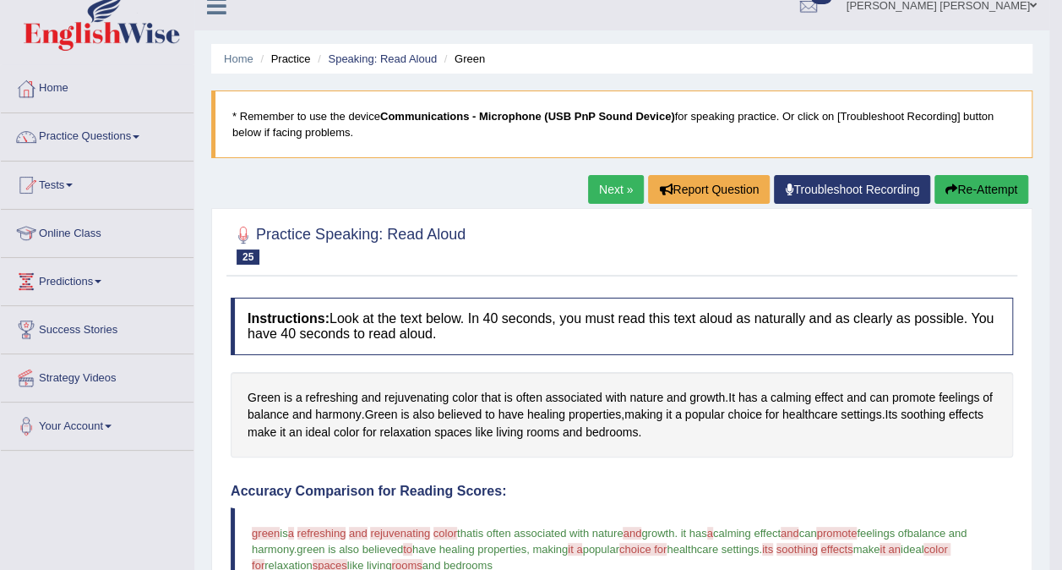
scroll to position [17, 0]
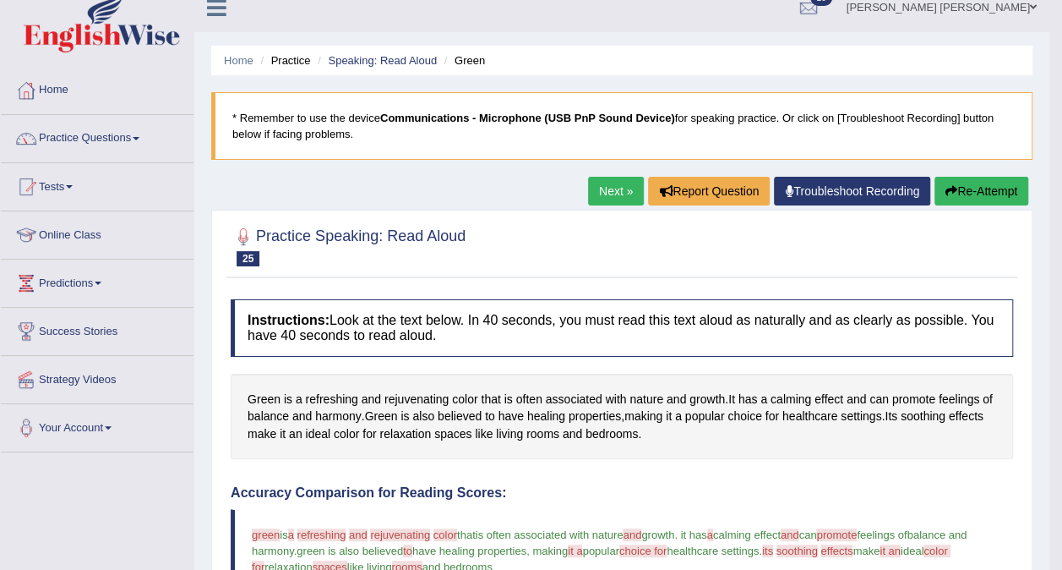
click at [379, 63] on link "Speaking: Read Aloud" at bounding box center [382, 60] width 109 height 13
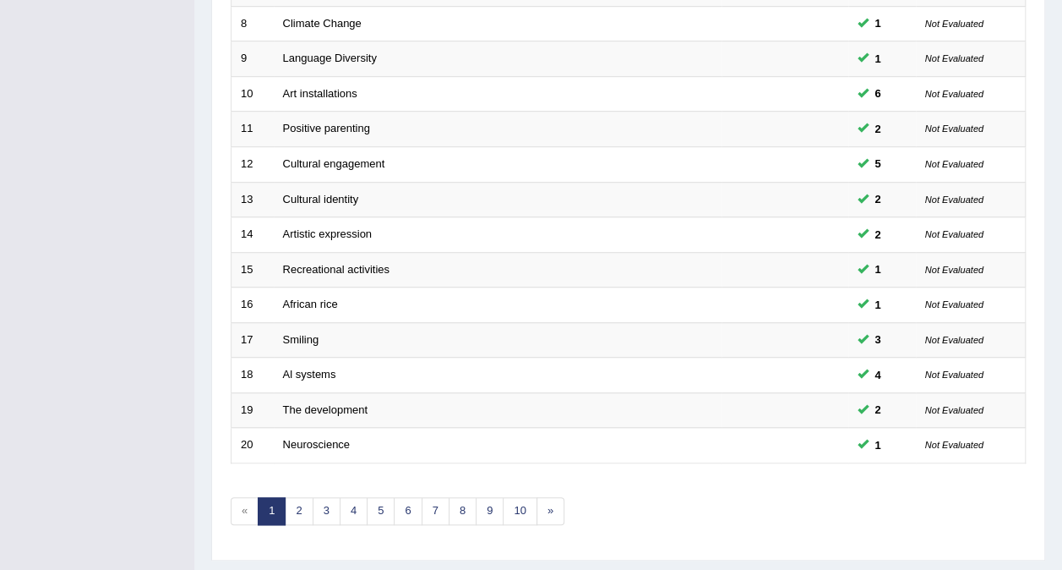
scroll to position [529, 0]
click at [297, 495] on link "2" at bounding box center [299, 509] width 28 height 28
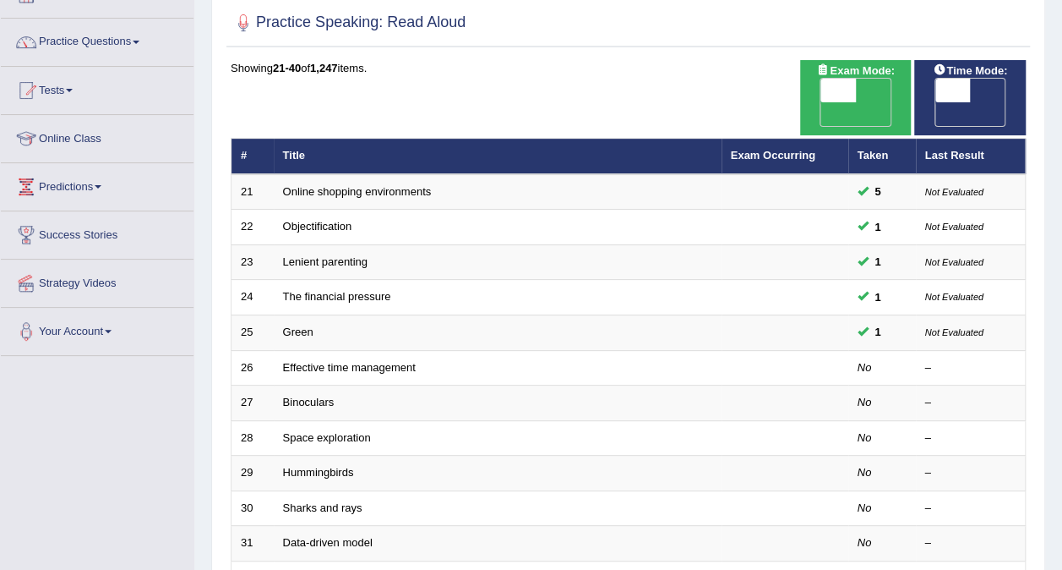
scroll to position [117, 0]
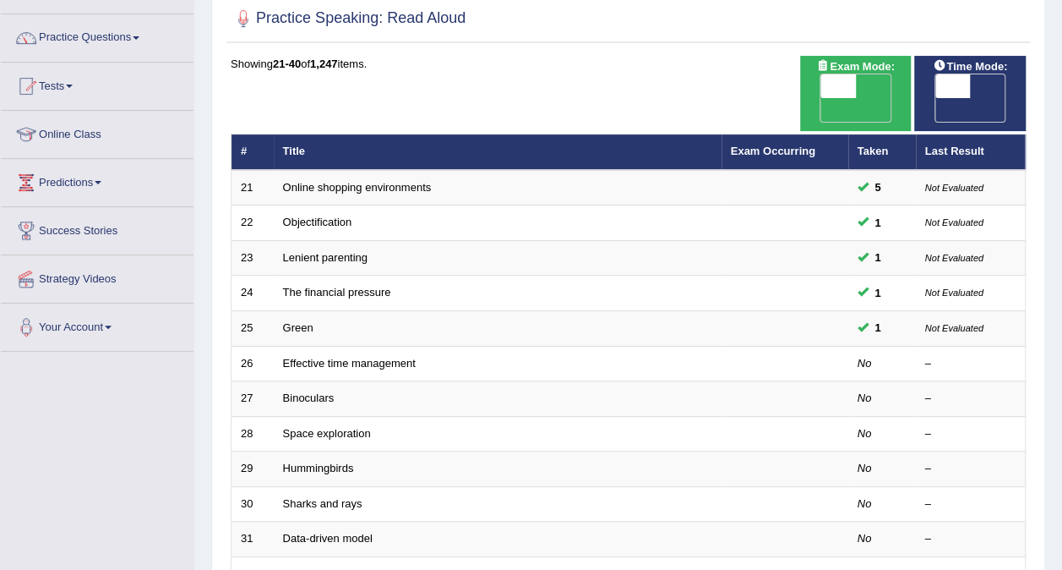
click at [330, 357] on link "Effective time management" at bounding box center [349, 363] width 133 height 13
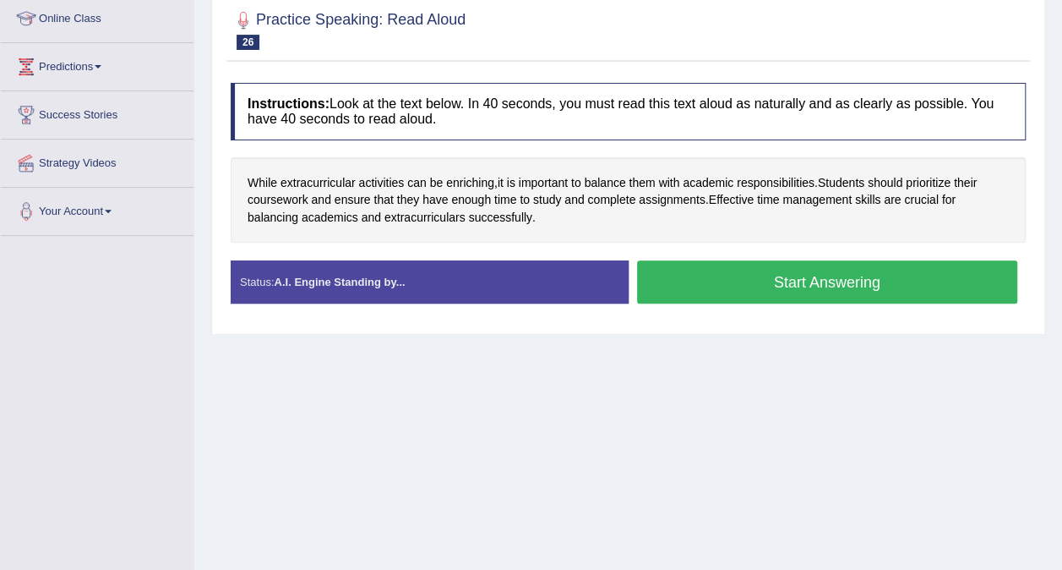
scroll to position [235, 0]
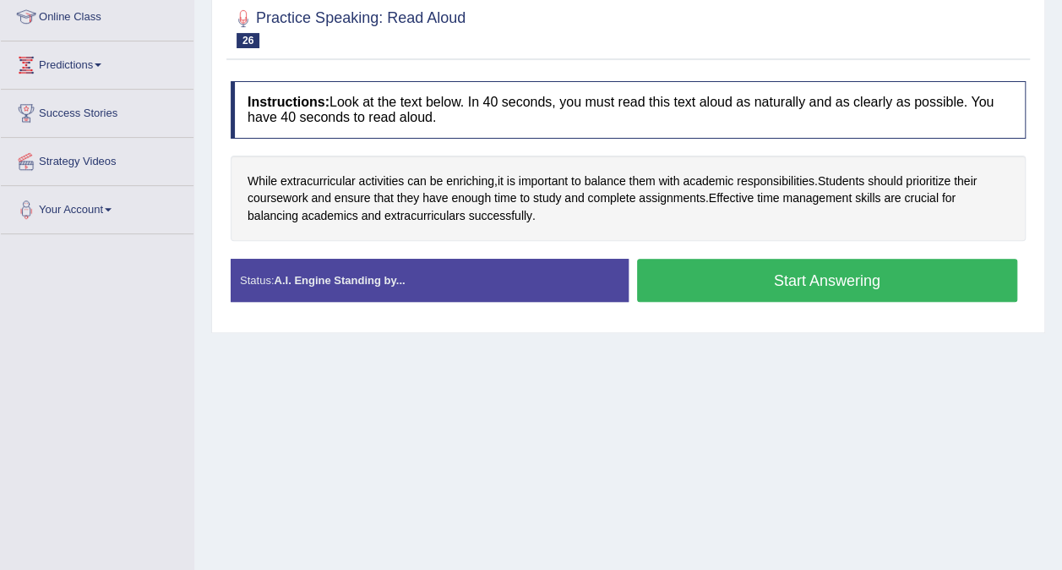
click at [759, 282] on button "Start Answering" at bounding box center [827, 280] width 381 height 43
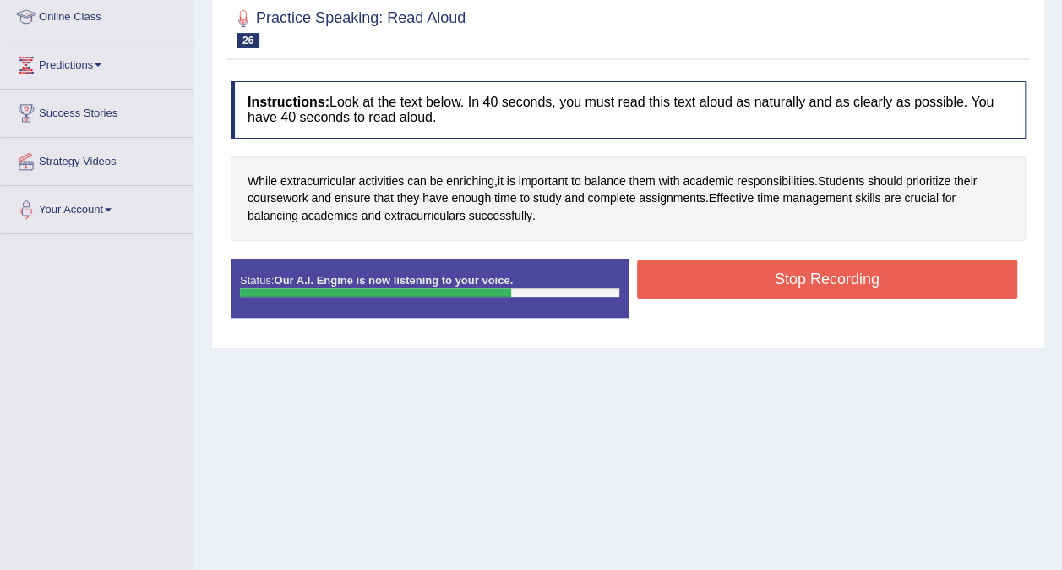
click at [721, 282] on button "Stop Recording" at bounding box center [827, 278] width 381 height 39
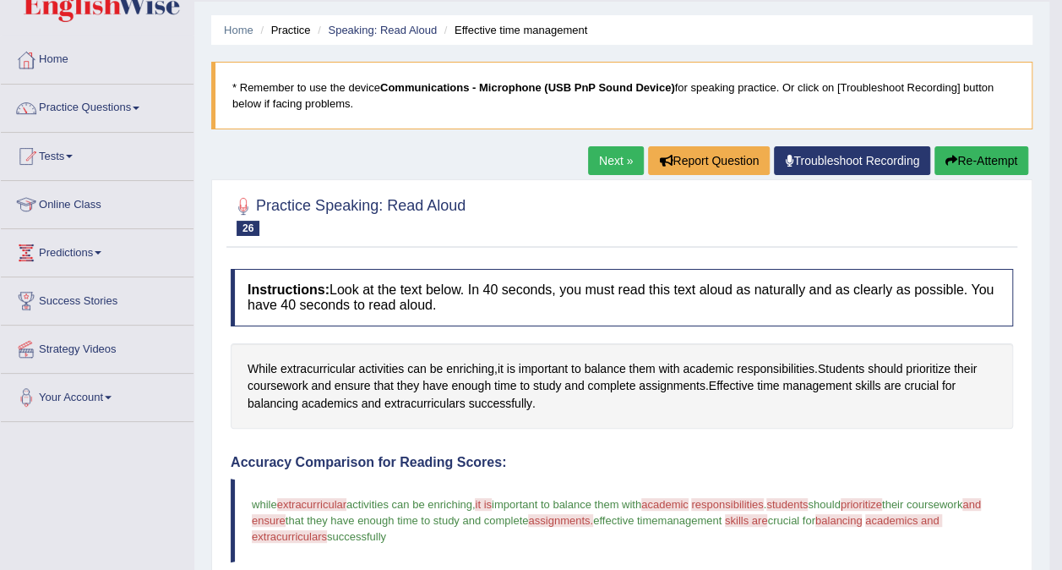
scroll to position [0, 0]
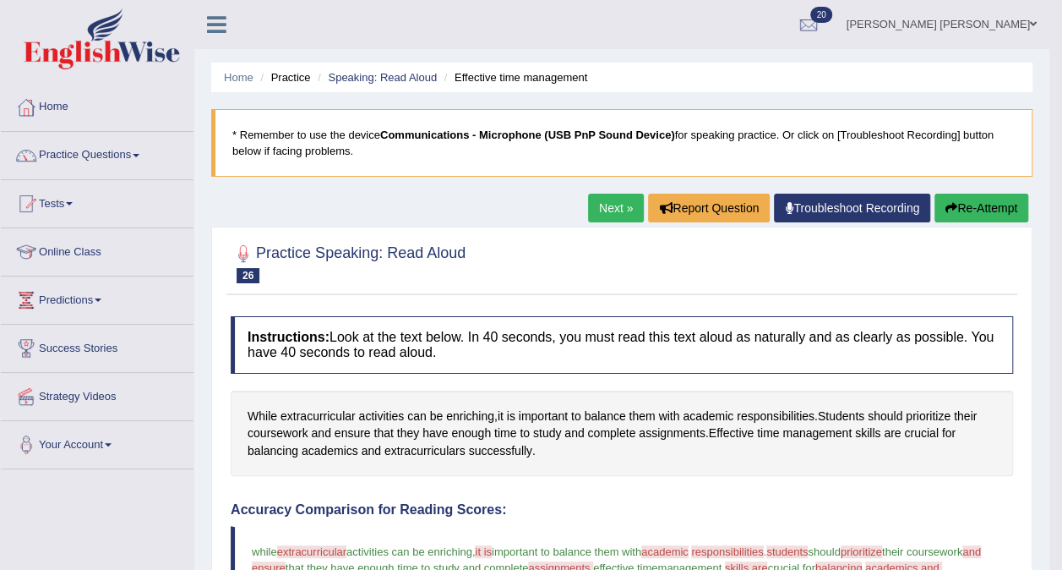
click at [384, 76] on link "Speaking: Read Aloud" at bounding box center [382, 77] width 109 height 13
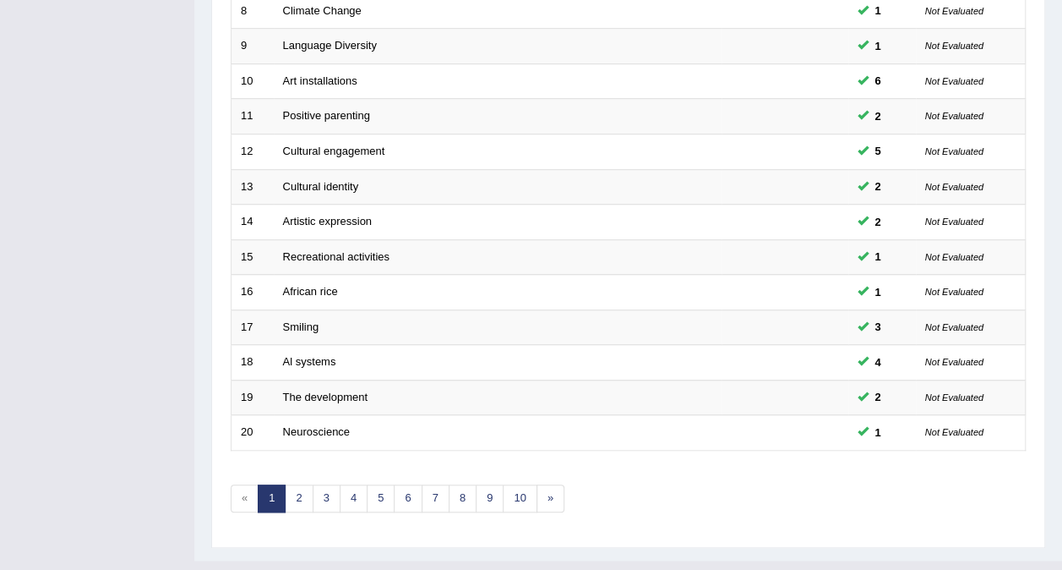
scroll to position [541, 0]
click at [297, 483] on link "2" at bounding box center [299, 497] width 28 height 28
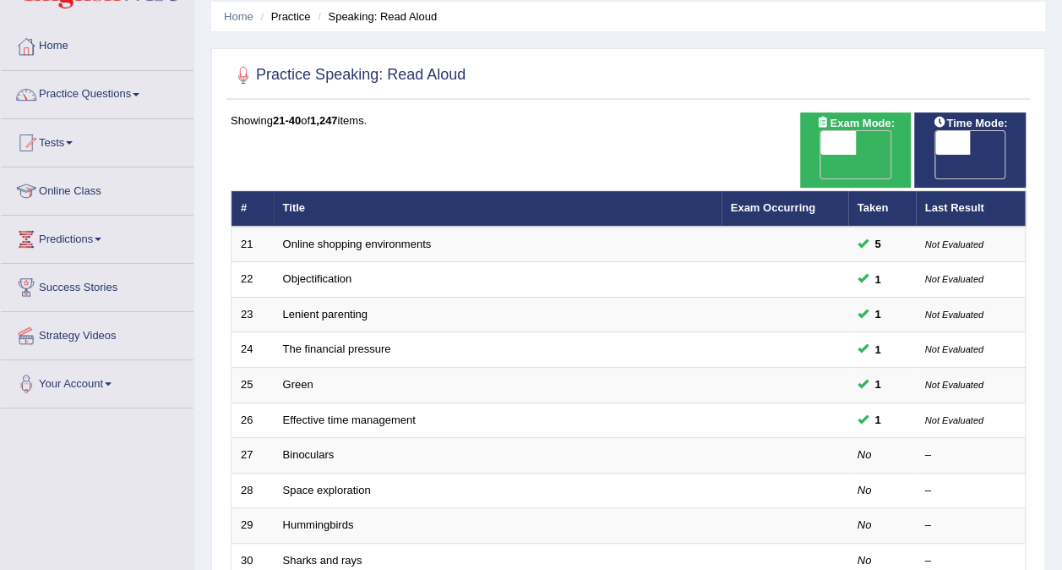
scroll to position [68, 0]
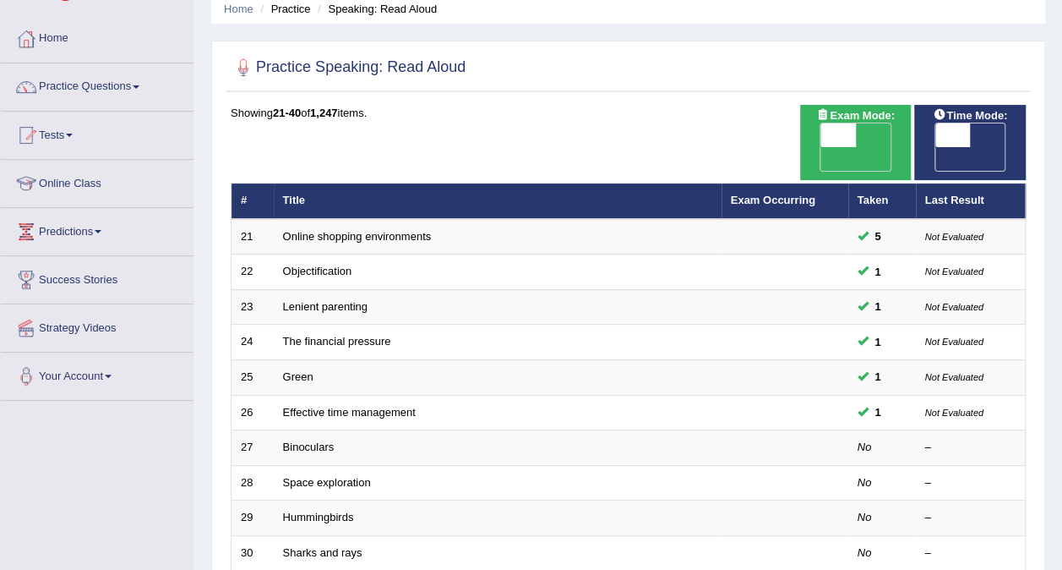
click at [302, 465] on td "Space exploration" at bounding box center [498, 482] width 448 height 35
click at [290, 440] on link "Binoculars" at bounding box center [309, 446] width 52 height 13
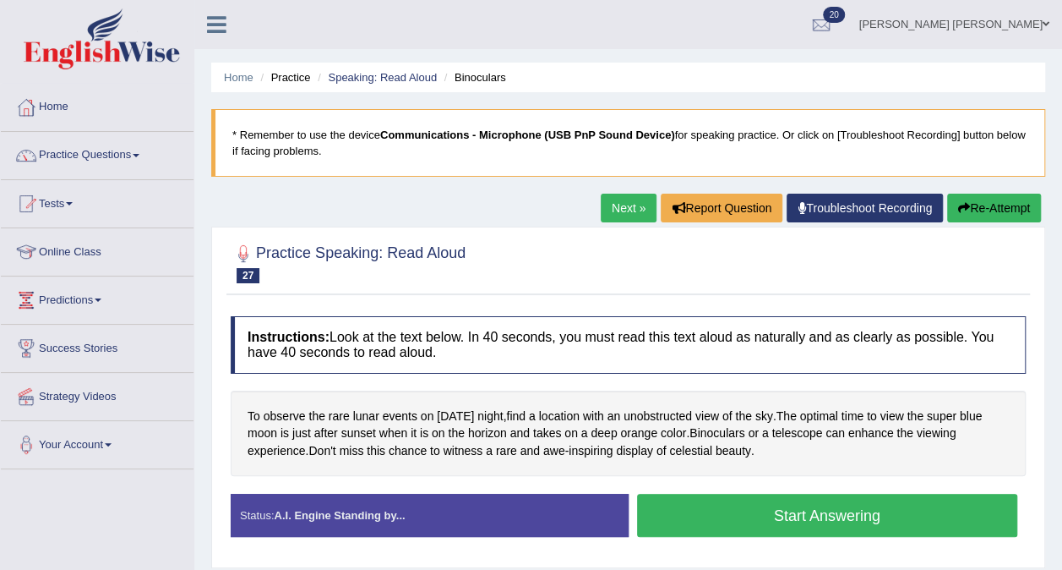
click at [783, 515] on button "Start Answering" at bounding box center [827, 515] width 381 height 43
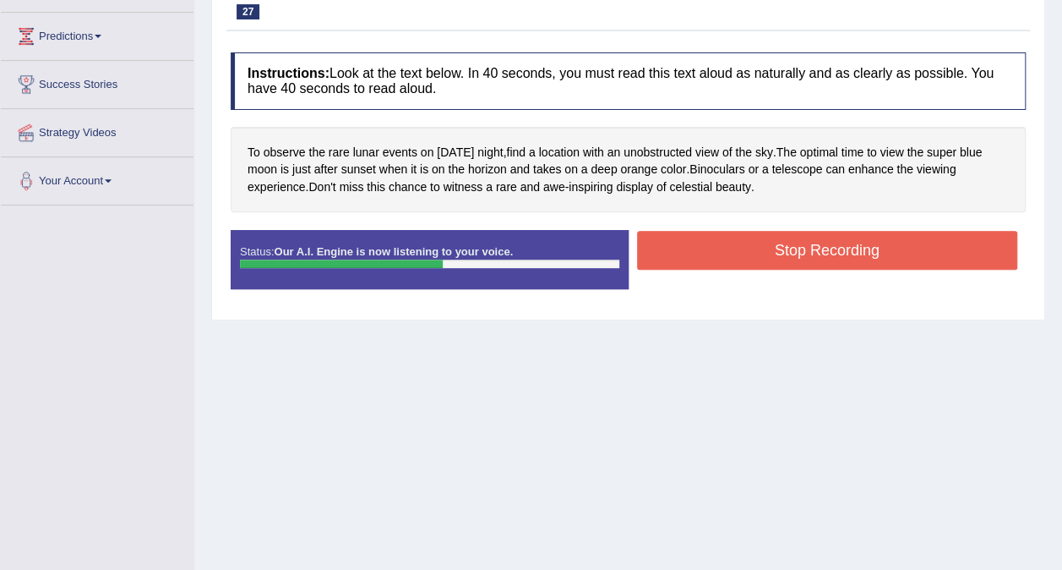
scroll to position [272, 0]
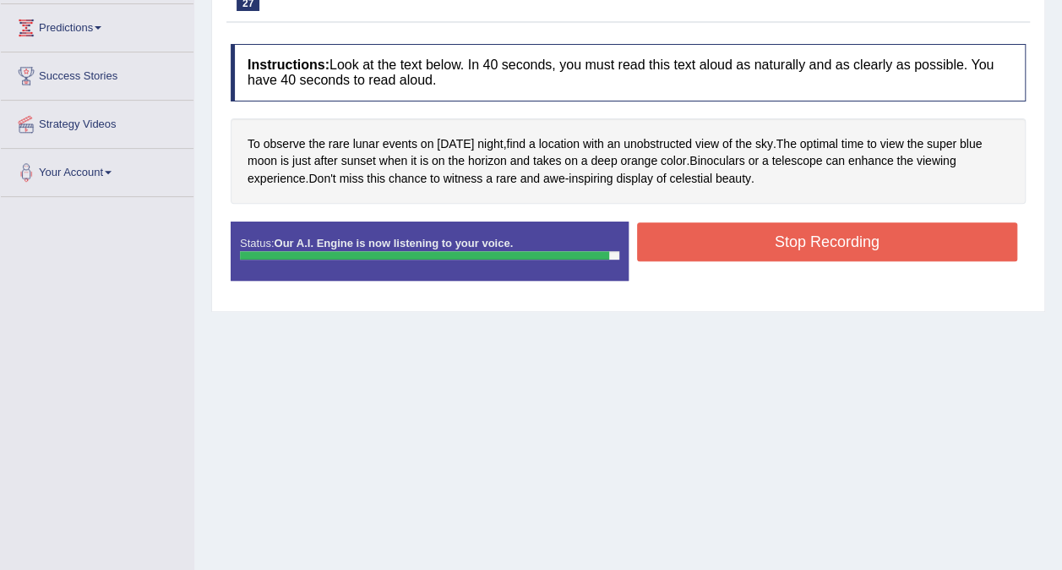
click at [857, 232] on button "Stop Recording" at bounding box center [827, 241] width 381 height 39
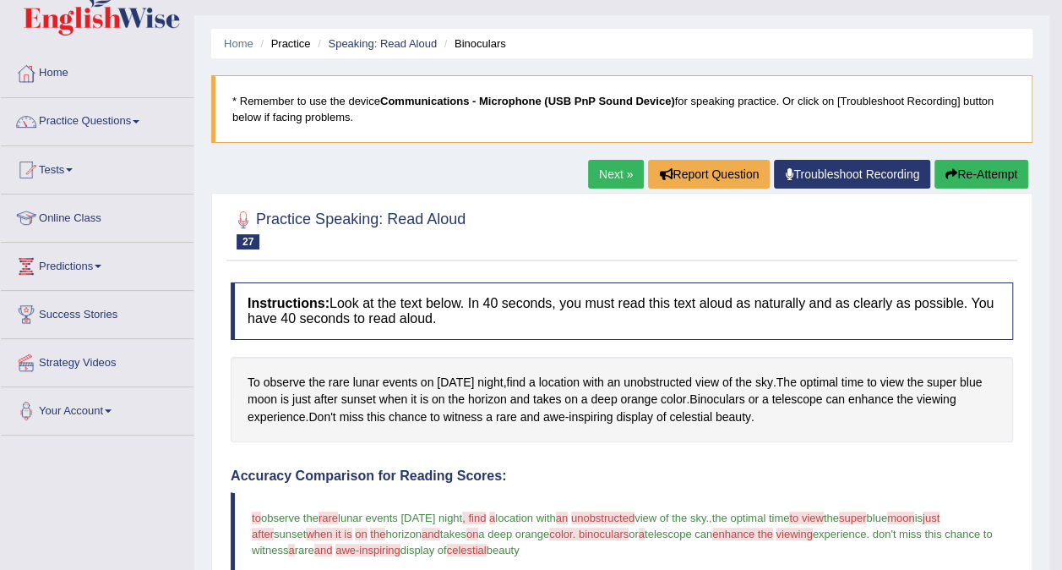
scroll to position [0, 0]
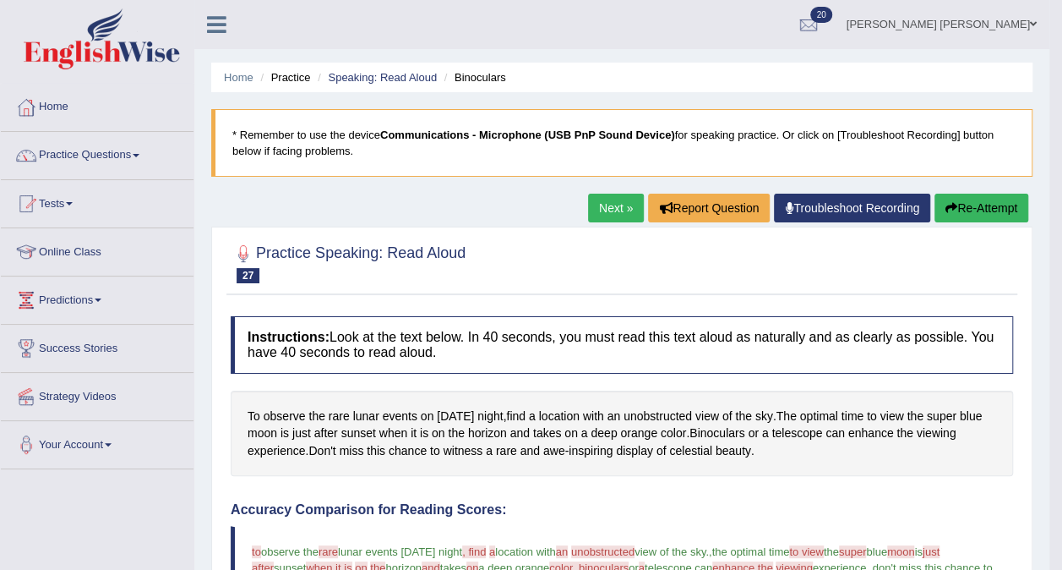
click at [57, 298] on link "Predictions" at bounding box center [97, 297] width 193 height 42
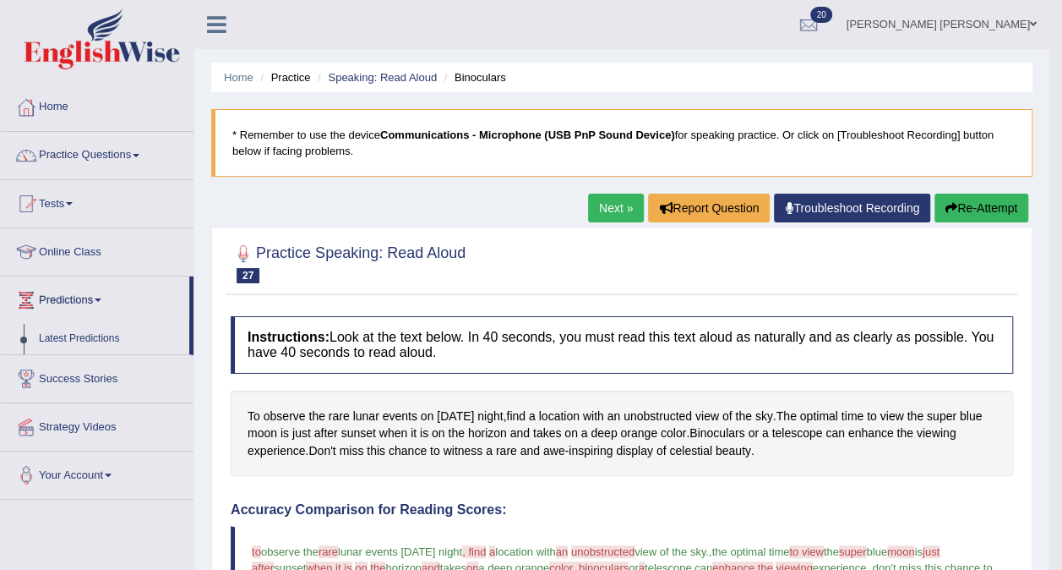
click at [48, 341] on link "Latest Predictions" at bounding box center [110, 339] width 158 height 30
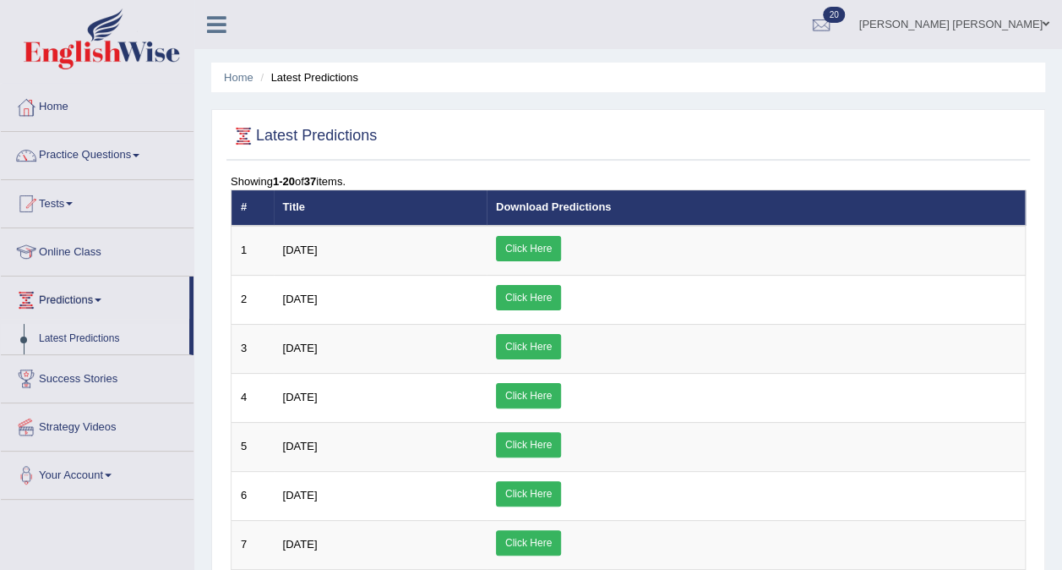
click at [561, 242] on link "Click Here" at bounding box center [528, 248] width 65 height 25
